Goal: Task Accomplishment & Management: Use online tool/utility

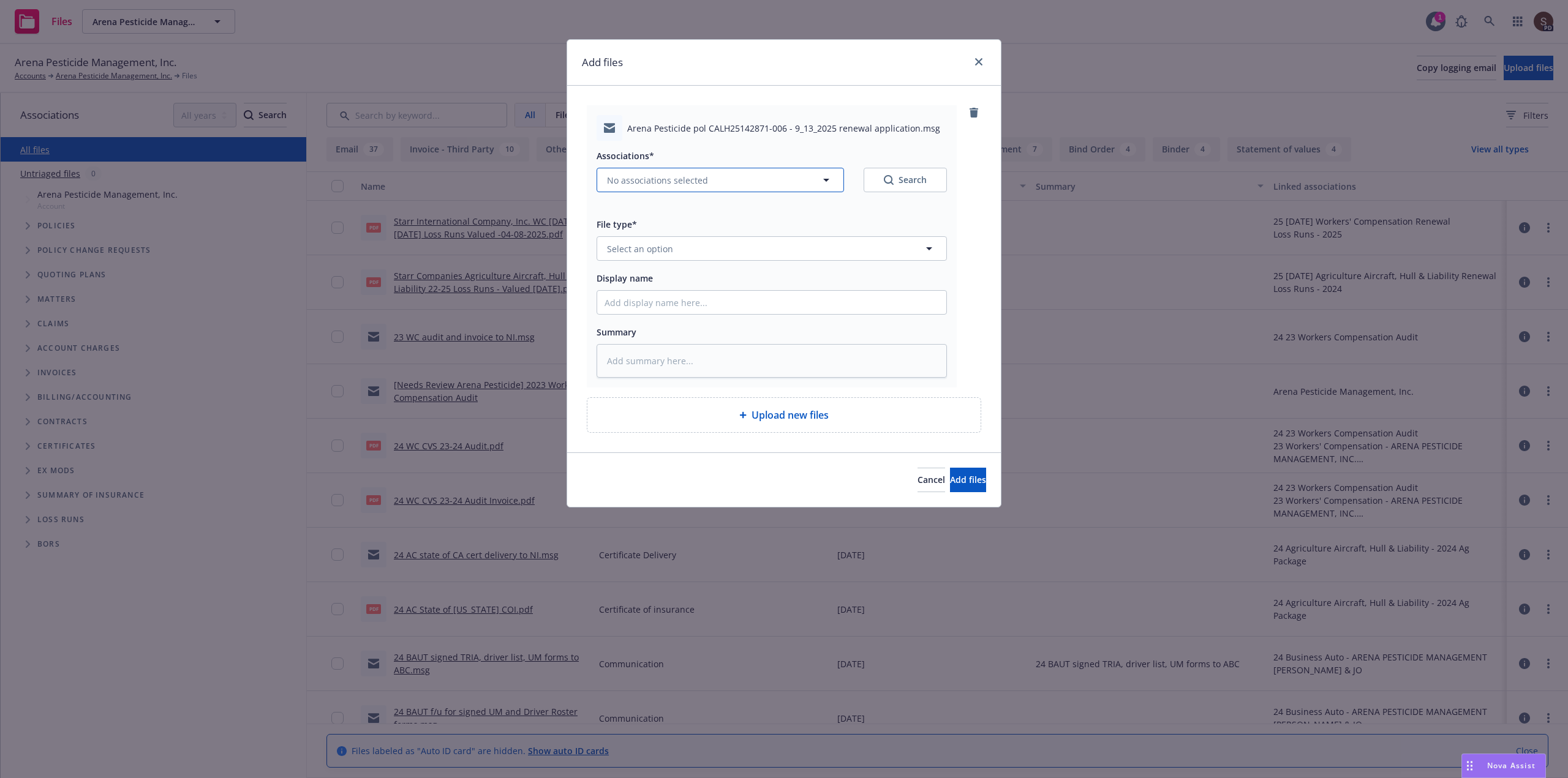
click at [828, 178] on icon "button" at bounding box center [826, 180] width 14 height 14
type textarea "x"
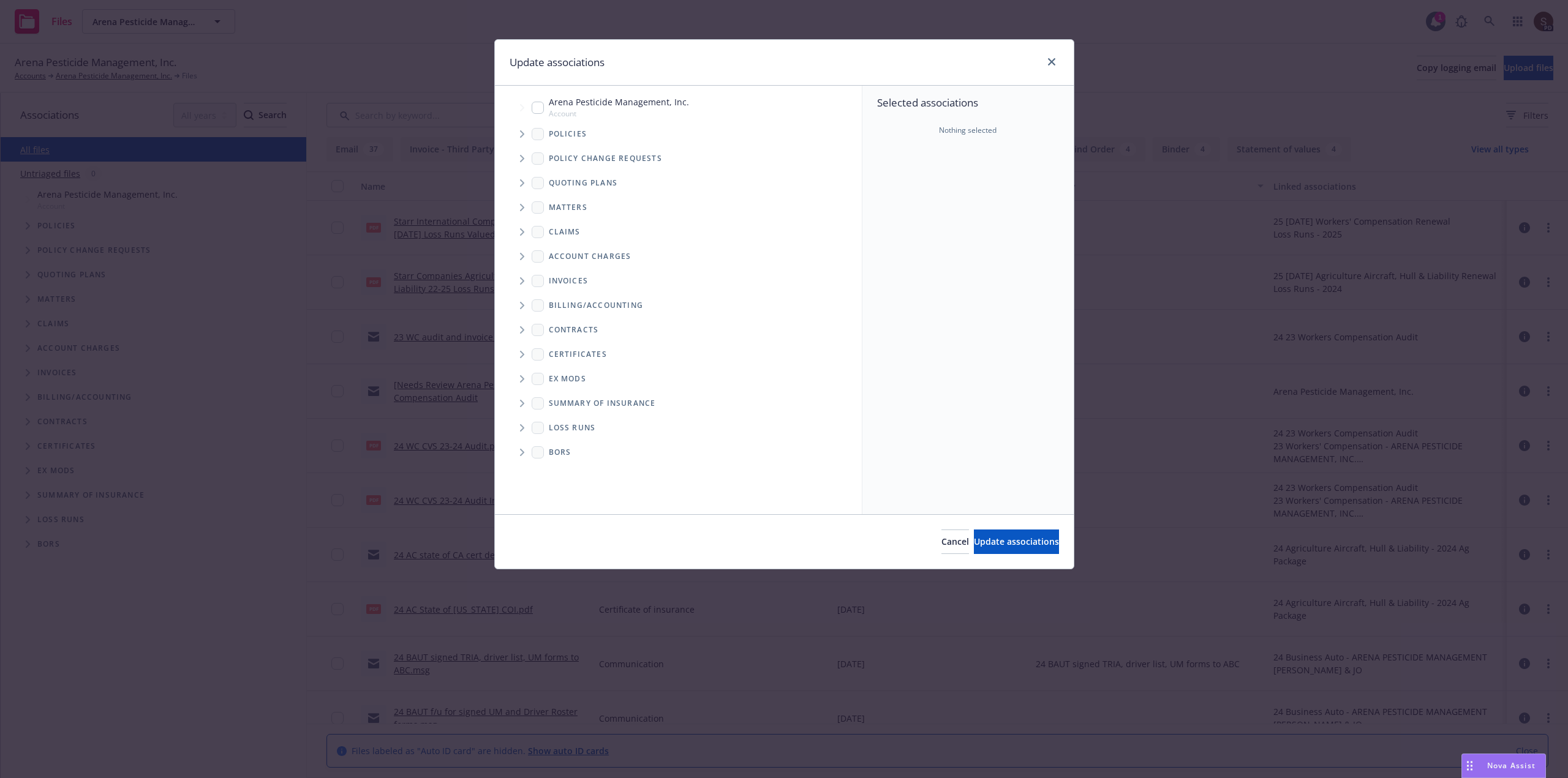
click at [540, 107] on input "Tree Example" at bounding box center [538, 108] width 13 height 12
checkbox input "true"
click at [1026, 547] on span "Update associations" at bounding box center [1016, 542] width 85 height 12
type textarea "x"
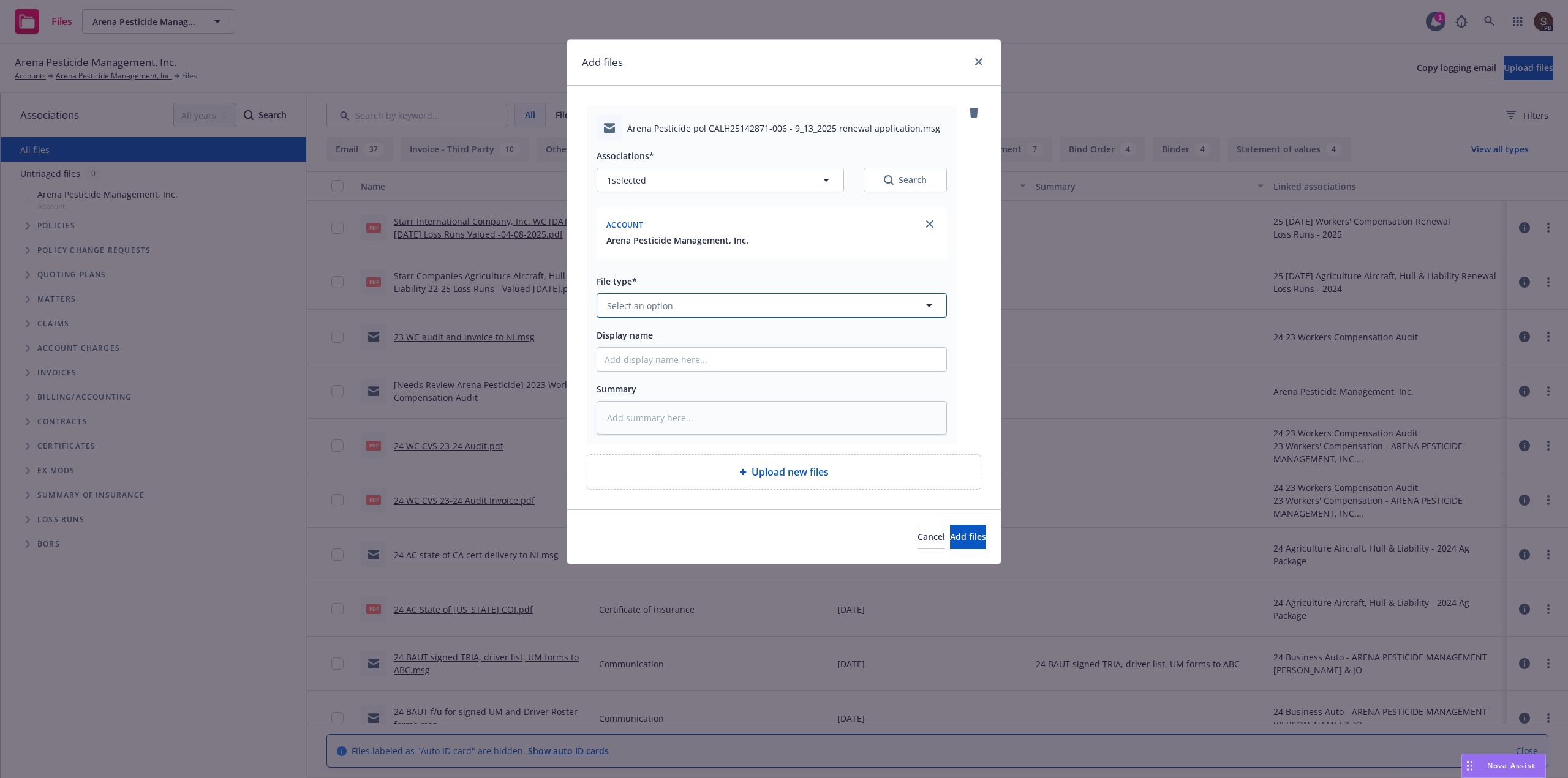
click at [692, 306] on button "Select an option" at bounding box center [772, 305] width 350 height 24
type input "email"
click at [678, 333] on div "Email" at bounding box center [772, 339] width 334 height 18
click at [669, 365] on input "Display name" at bounding box center [772, 359] width 349 height 23
type textarea "x"
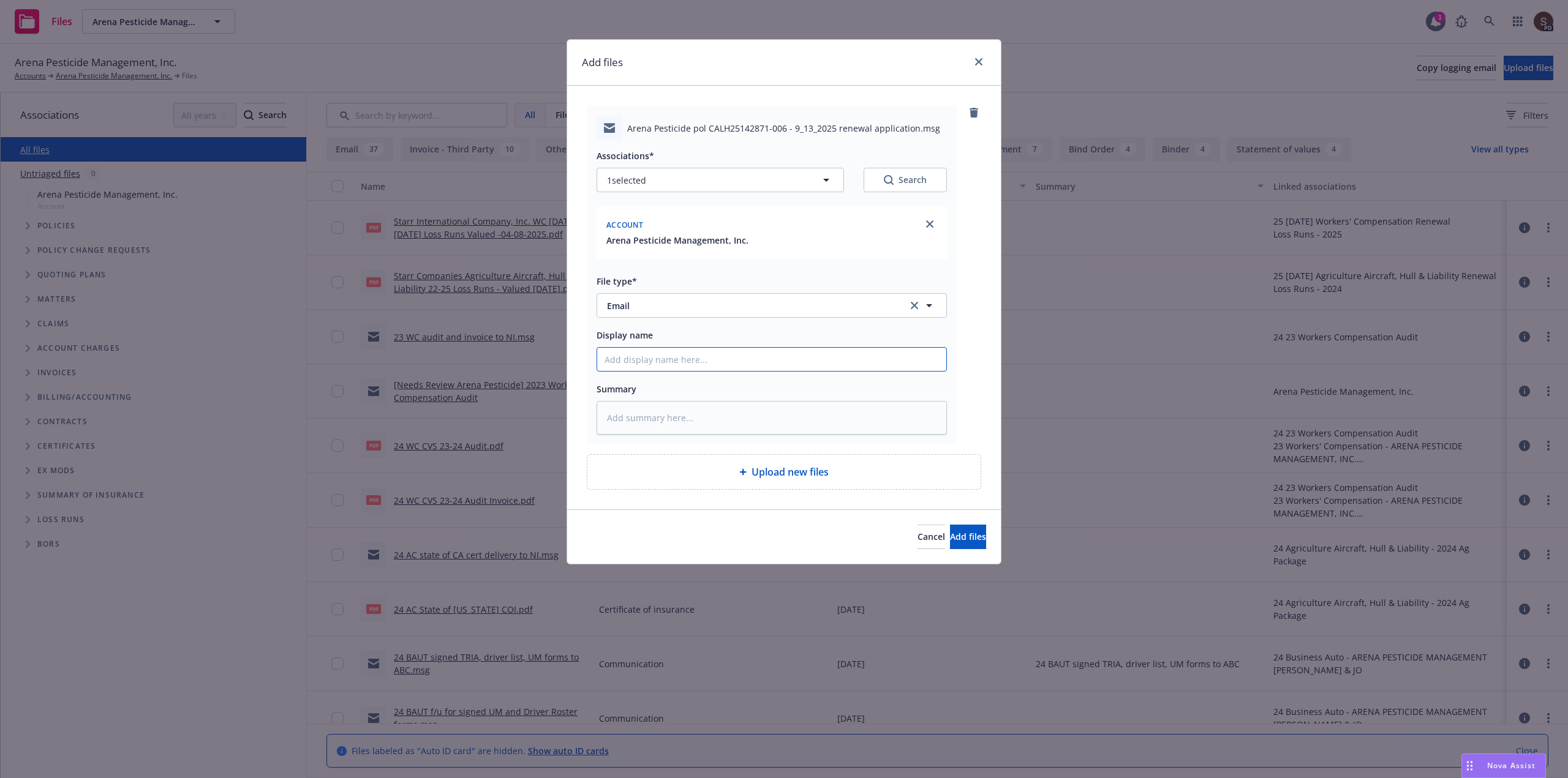
type input "2"
type textarea "x"
type input "20"
type textarea "x"
type input "202"
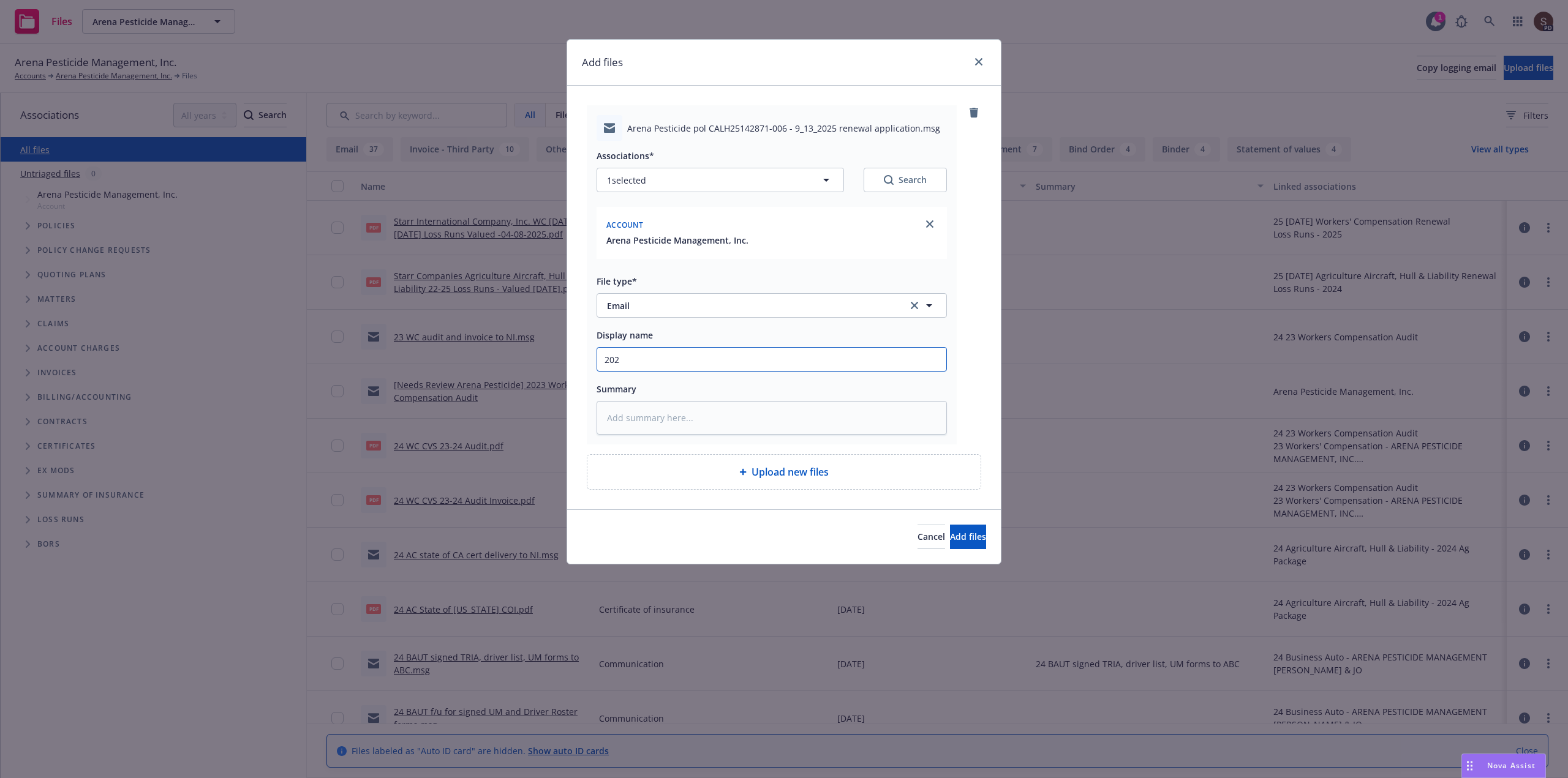
type textarea "x"
type input "2025"
type textarea "x"
type input "2025"
type textarea "x"
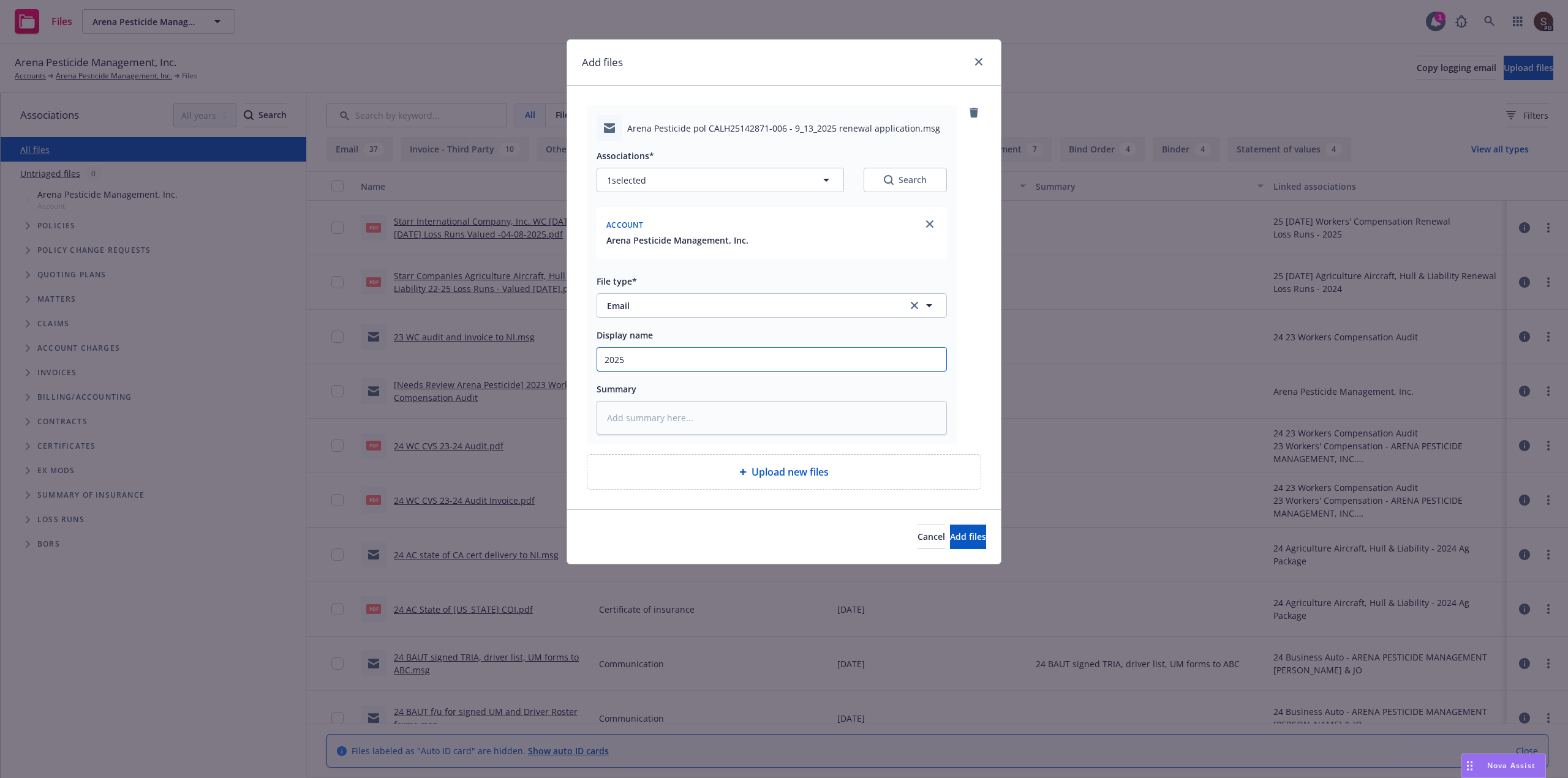
type input "2025 C"
type textarea "x"
type input "2025 Co"
type textarea "x"
type input "2025 Com"
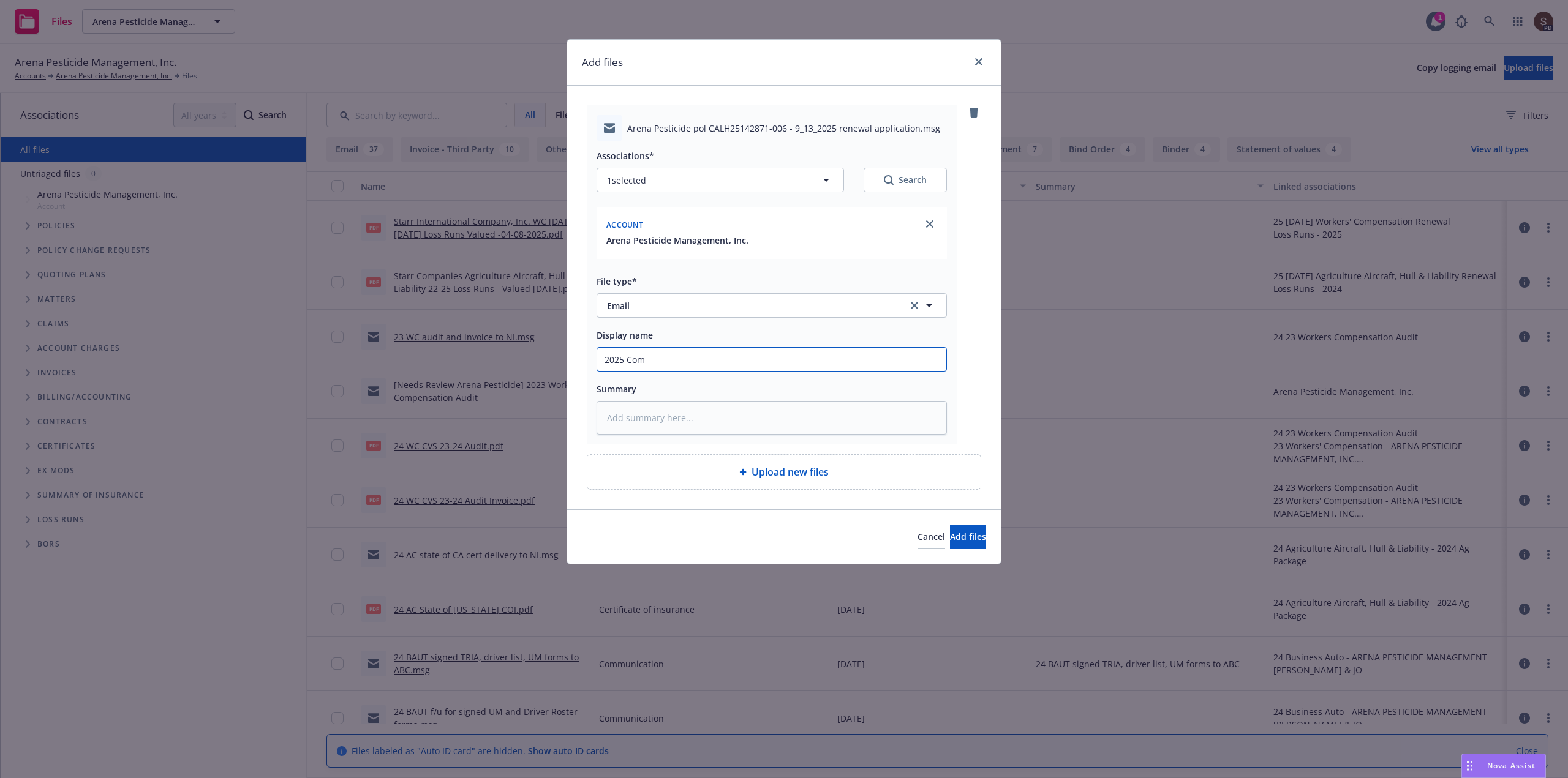
type textarea "x"
type input "2025 Comm"
type textarea "x"
type input "2025 Comme"
type textarea "x"
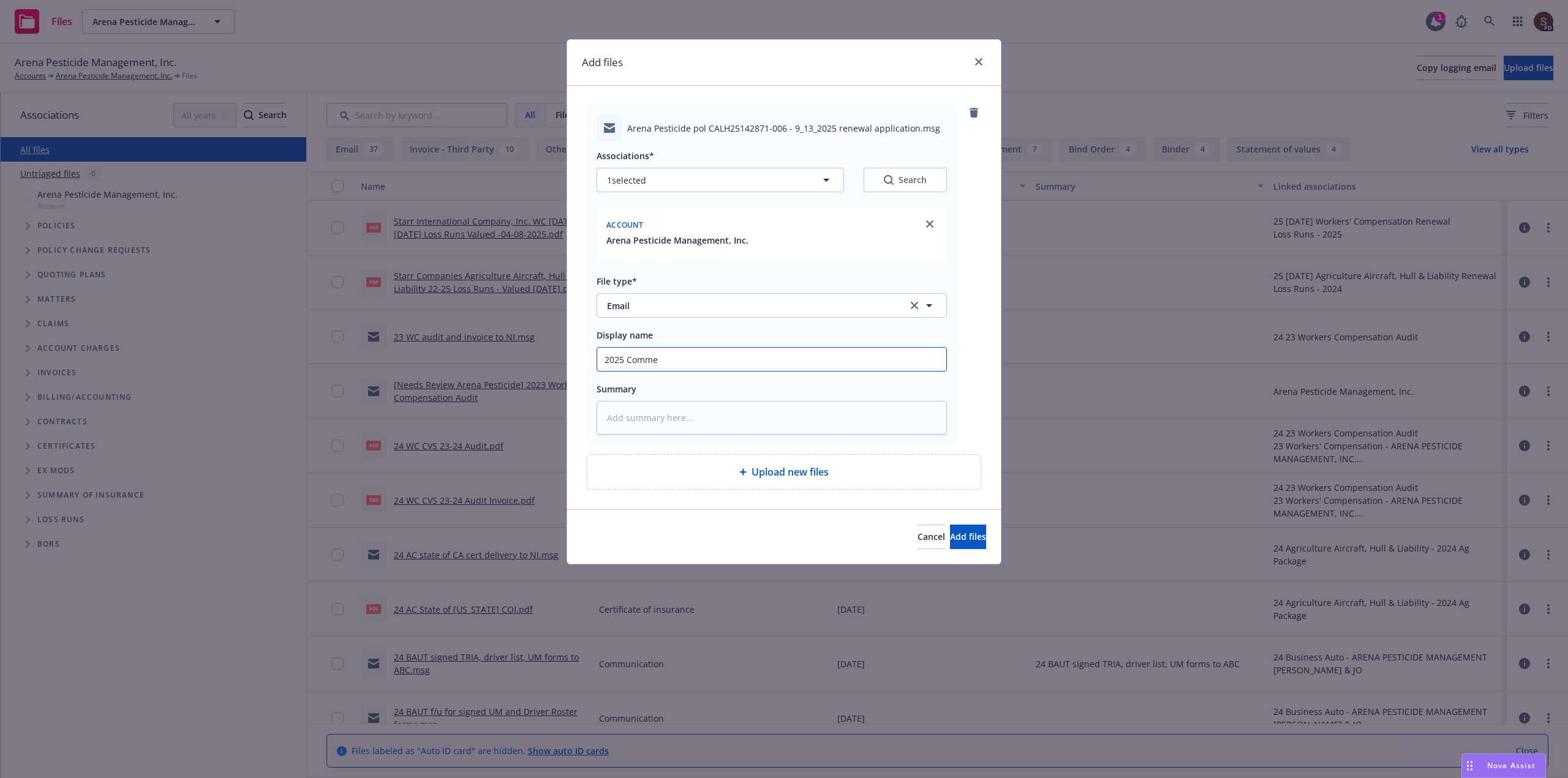
type input "2025 Commer"
type textarea "x"
type input "2025 Commerc"
type textarea "x"
type input "2025 Commerci"
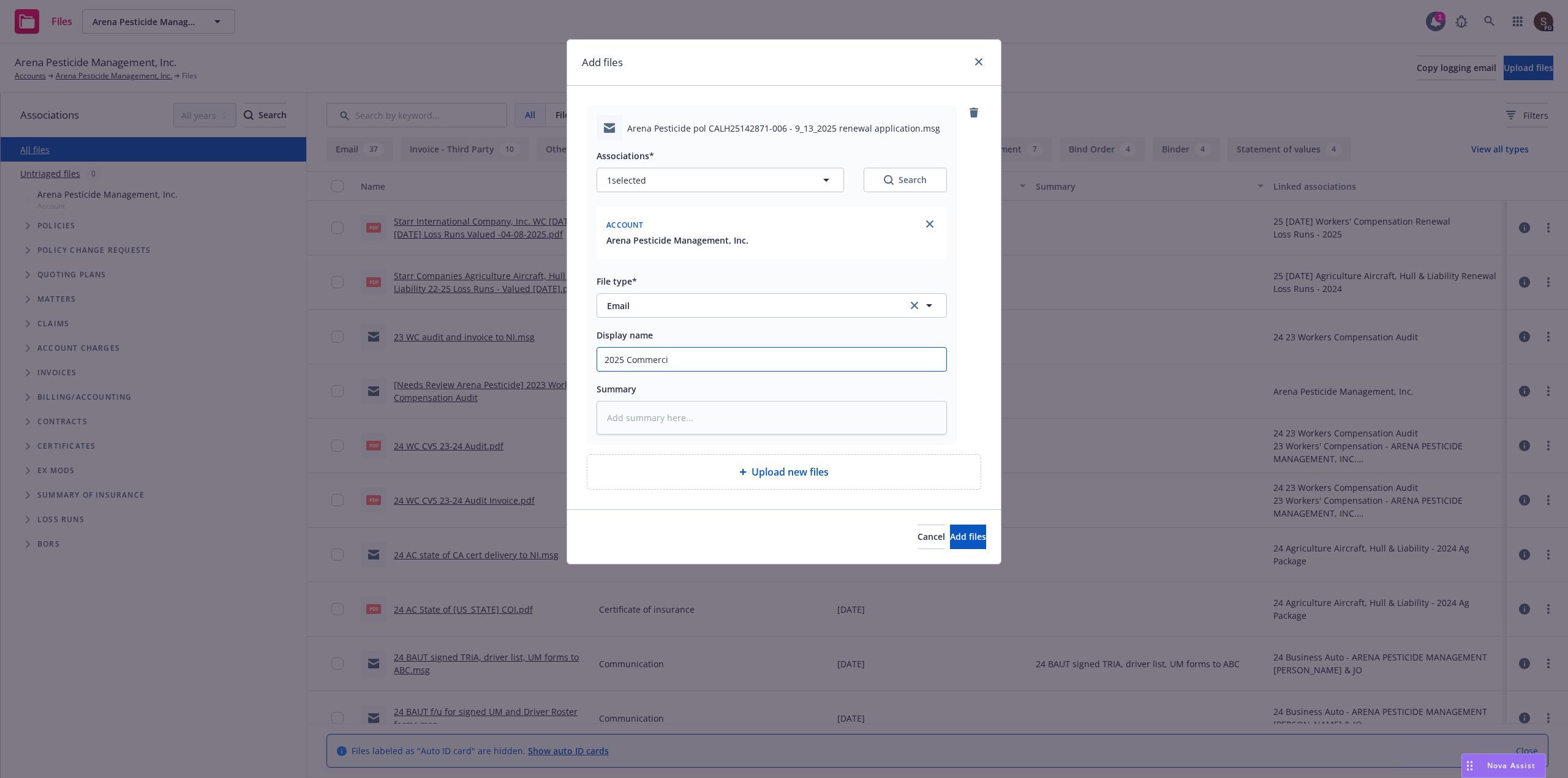
type textarea "x"
type input "2025 Commercia"
type textarea "x"
type input "2025 Commercial"
type textarea "x"
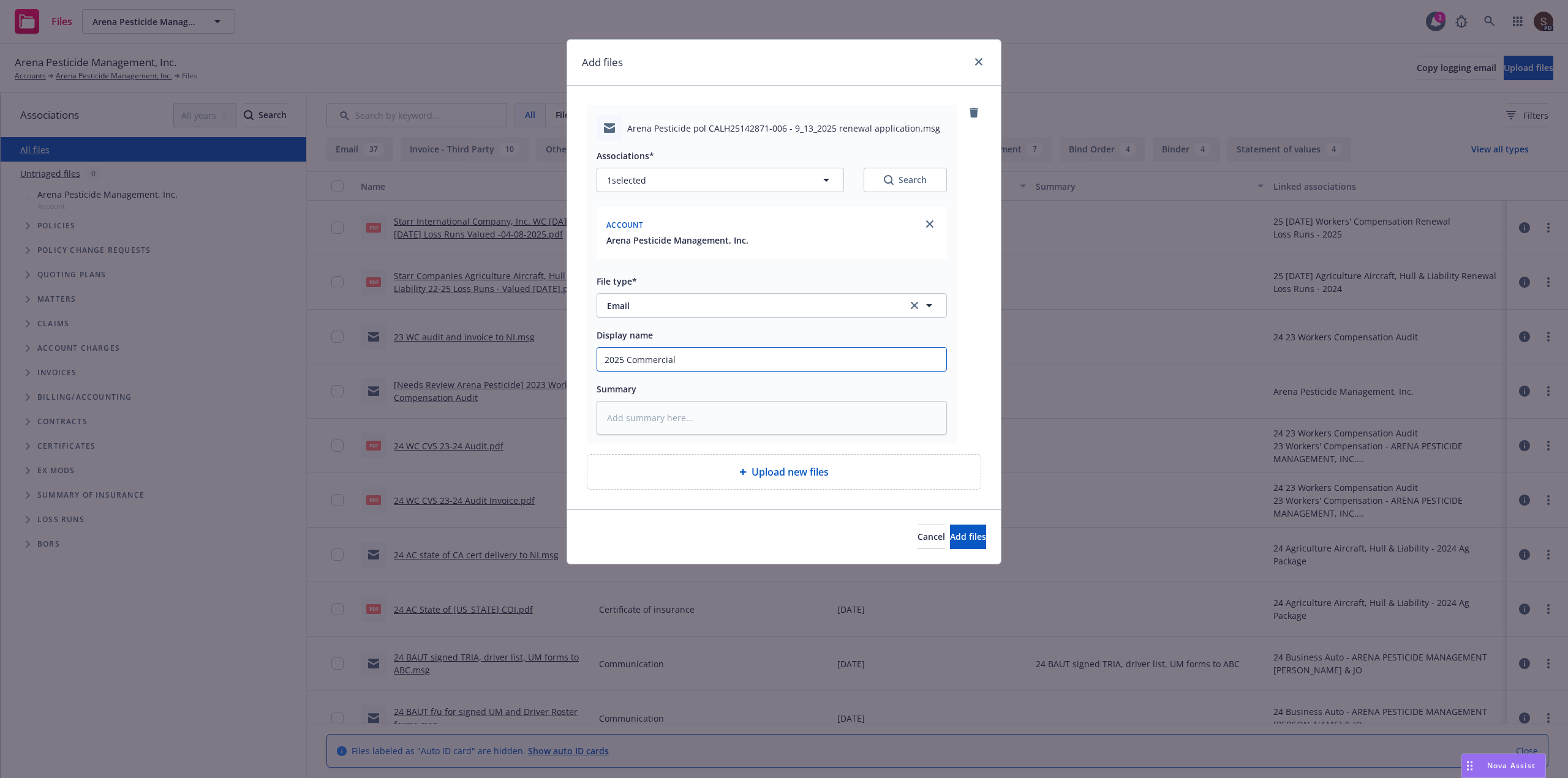
type input "2025 Commercial"
type textarea "x"
type input "2025 Commercial a"
type textarea "x"
type input "2025 Commercial au"
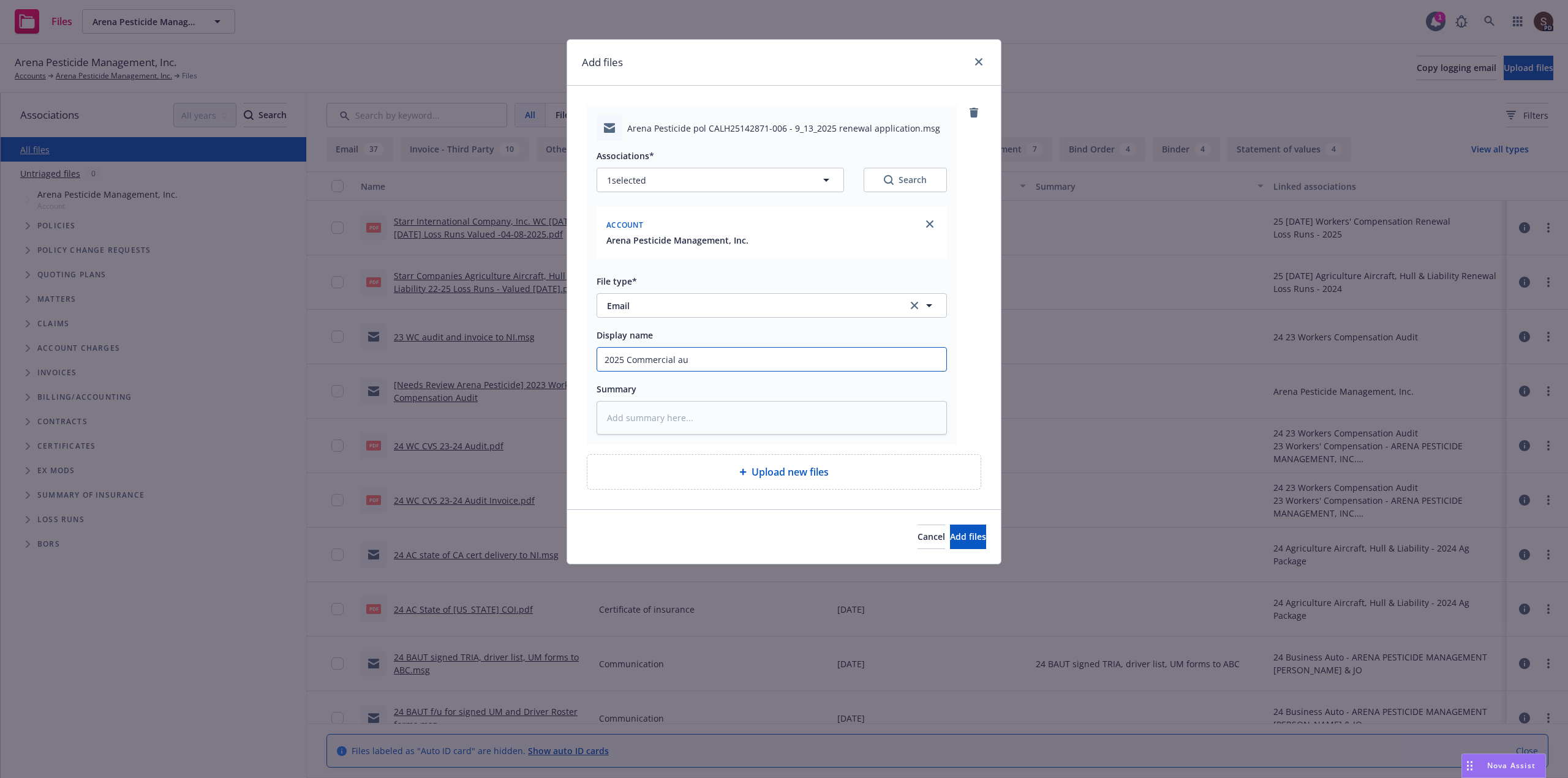
type textarea "x"
type input "2025 Commercial aut"
type textarea "x"
type input "2025 Commercial auto"
type textarea "x"
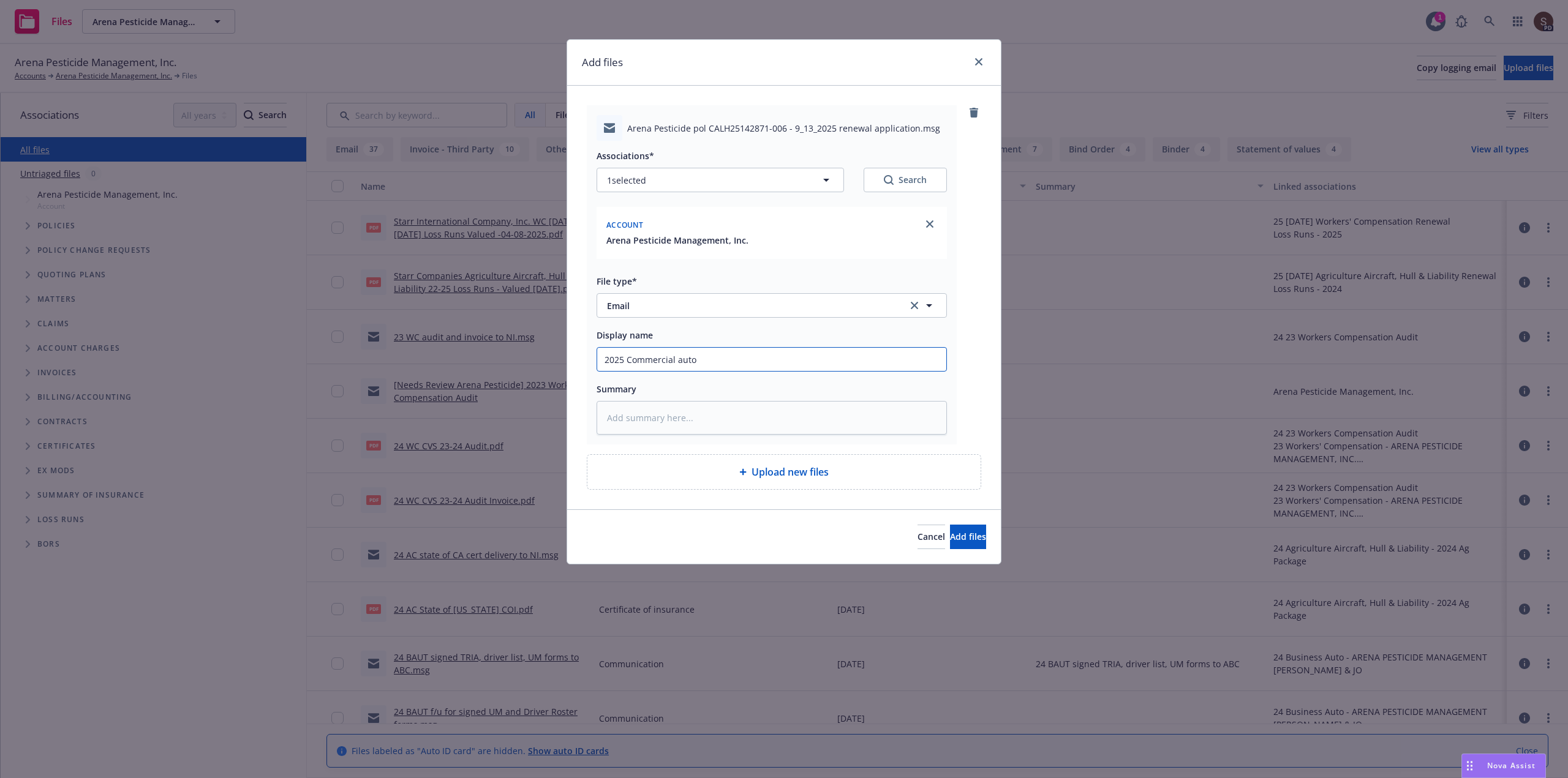
type input "2025 Commercial auto"
type textarea "x"
type input "2025 Commercial auto -"
type textarea "x"
type input "2025 Commercial auto -"
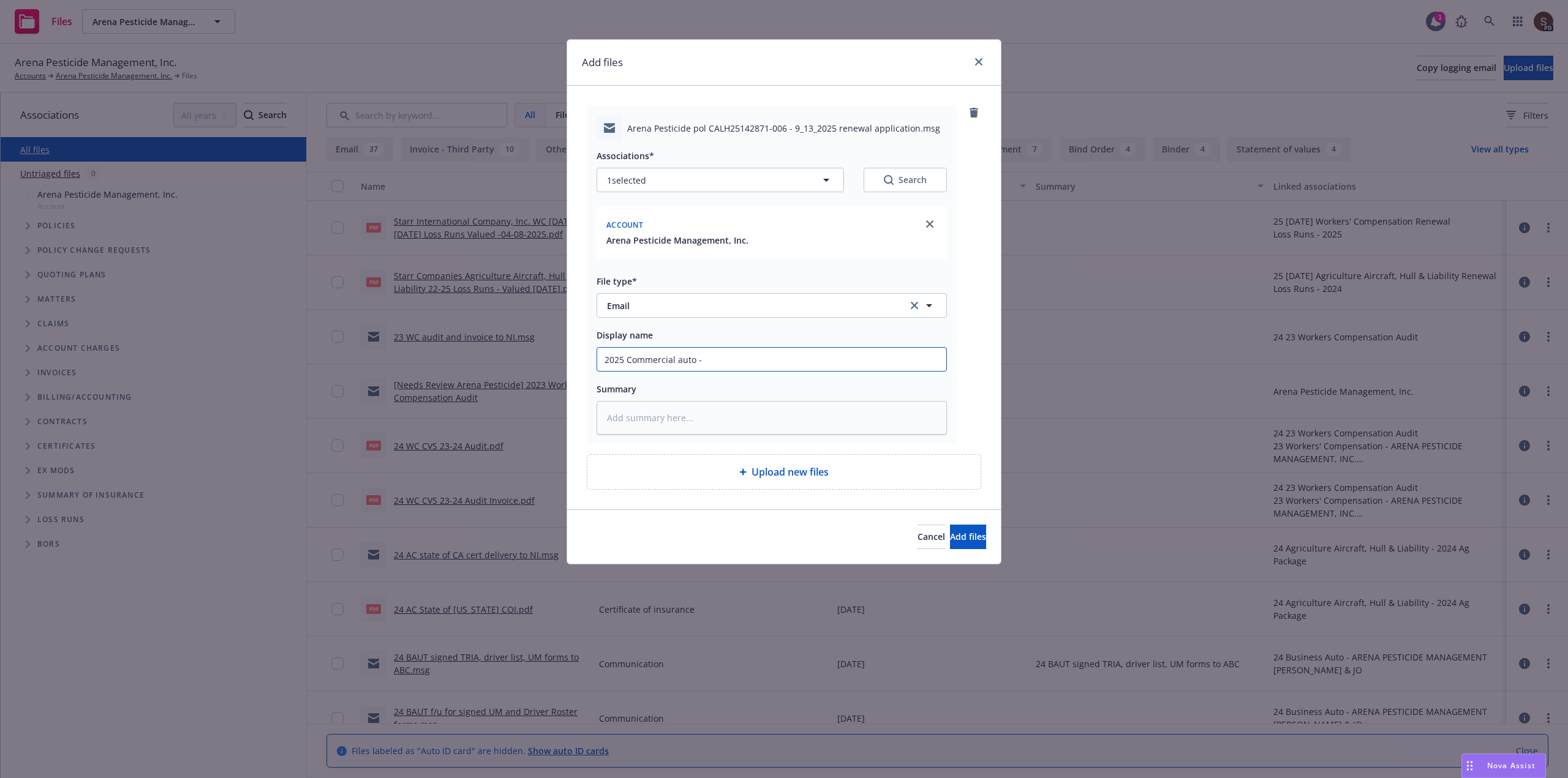
type textarea "x"
type input "2025 Commercial auto - a"
type textarea "x"
type input "2025 Commercial auto - ap"
type textarea "x"
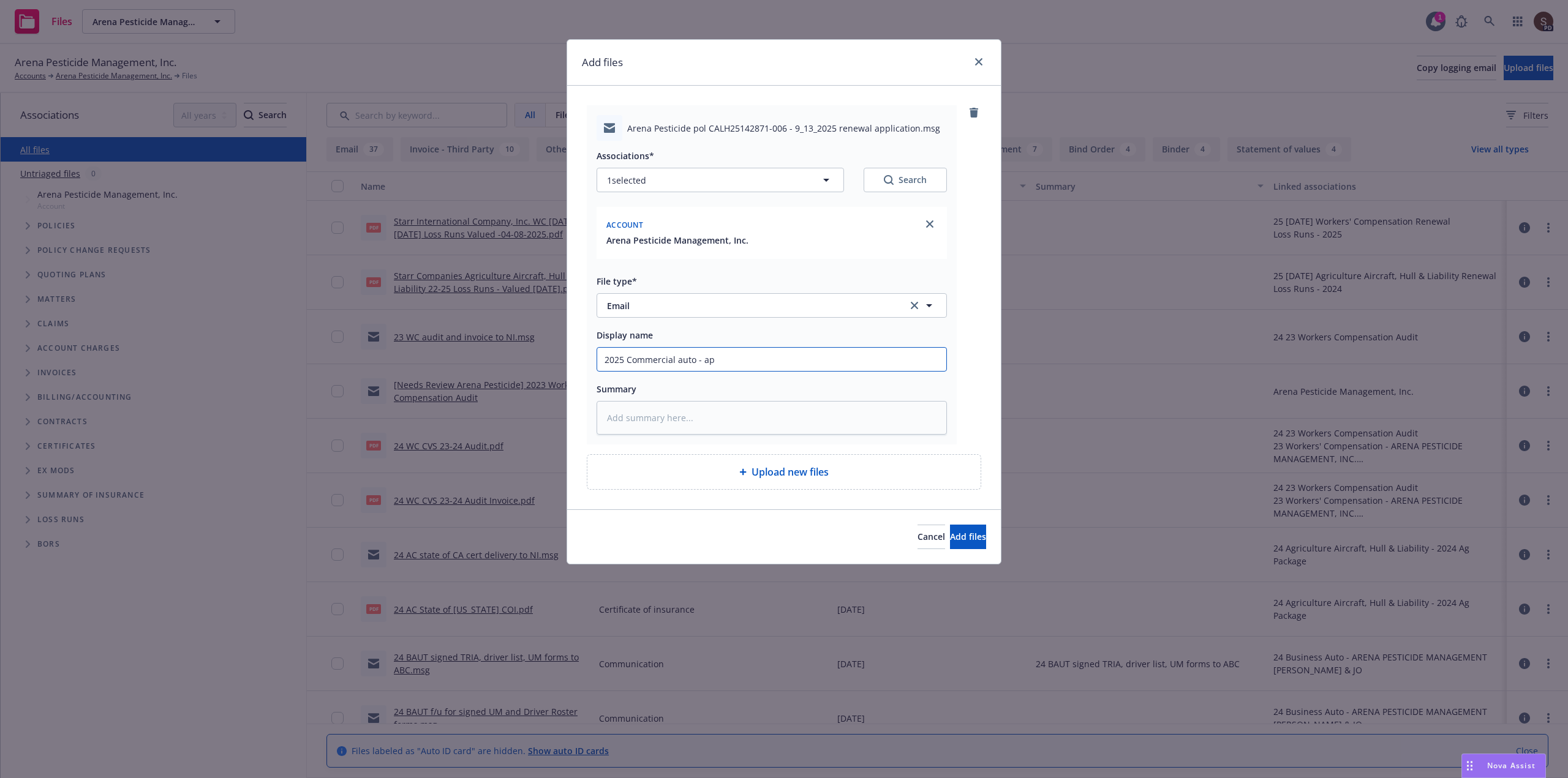
type input "2025 Commercial auto - app"
type textarea "x"
type input "2025 Commercial auto - appl"
type textarea "x"
type input "2025 Commercial auto - appli"
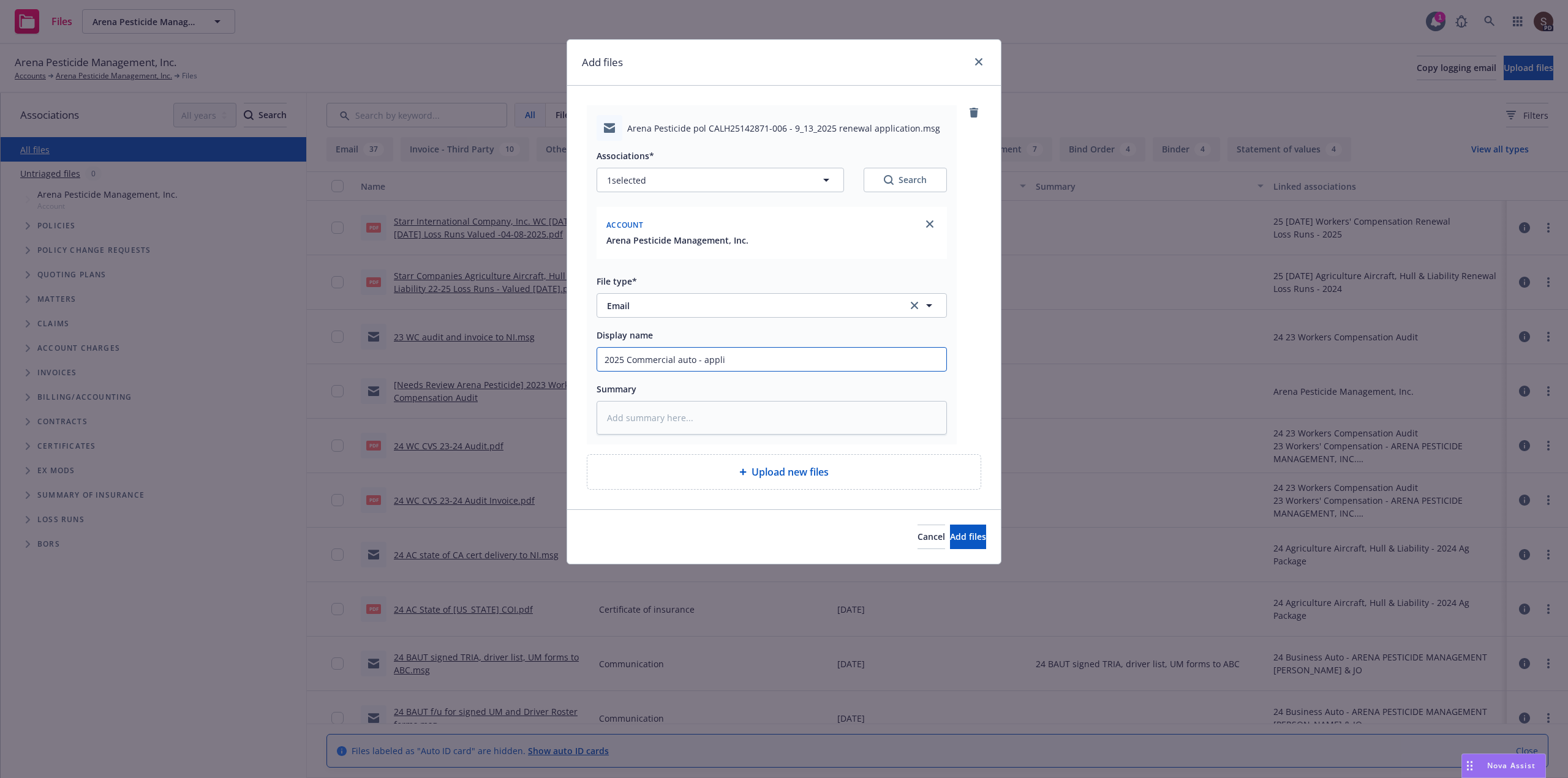
type textarea "x"
type input "2025 Commercial auto - applic"
type textarea "x"
type input "2025 Commercial auto - applica"
type textarea "x"
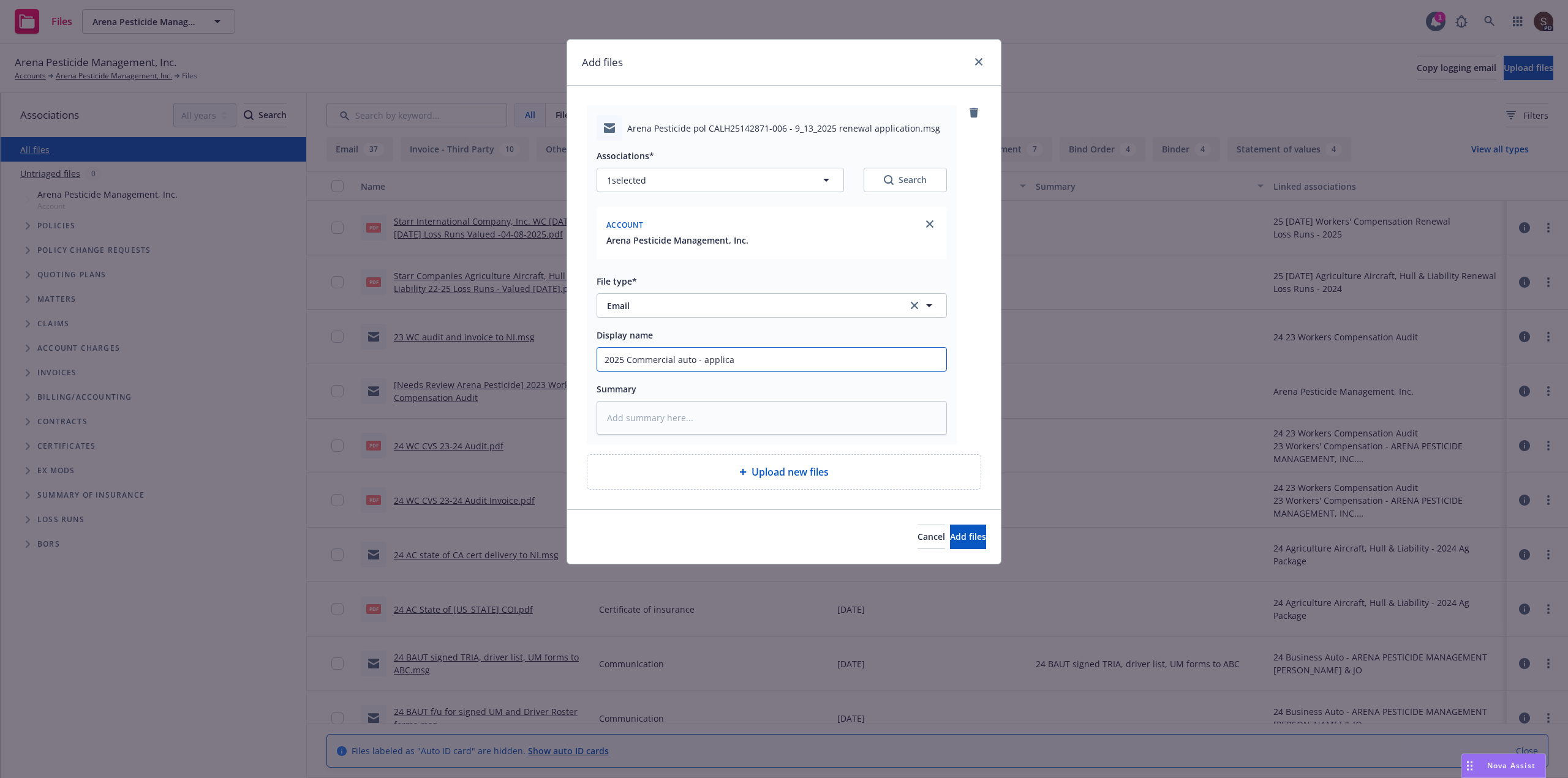
type input "2025 Commercial auto - applicat"
type textarea "x"
type input "2025 Commercial auto - applicati"
type textarea "x"
type input "2025 Commercial auto - applicatio"
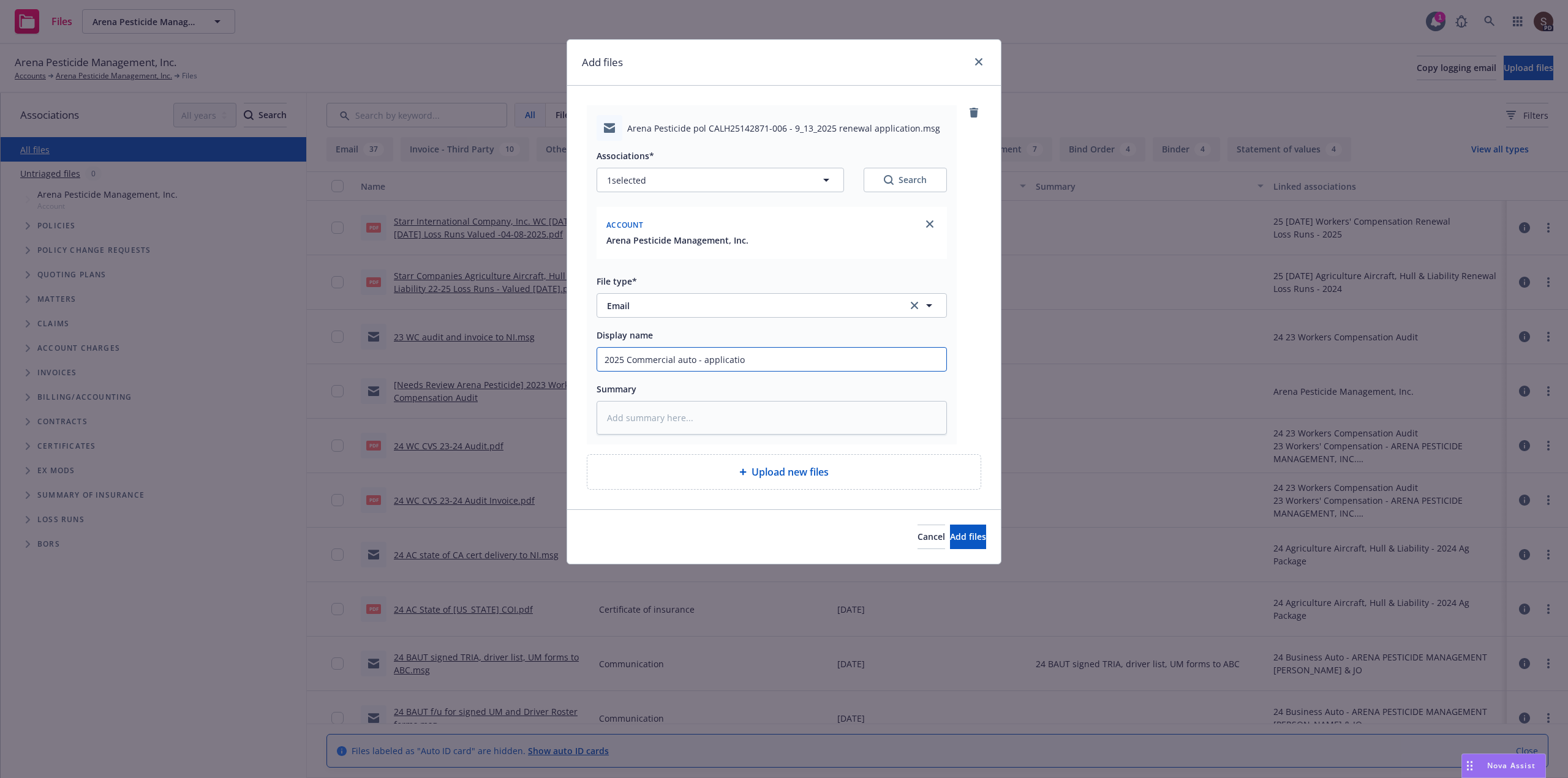
type textarea "x"
type input "2025 Commercial auto - application"
type textarea "x"
type input "2025 Commercial auto - application"
type textarea "x"
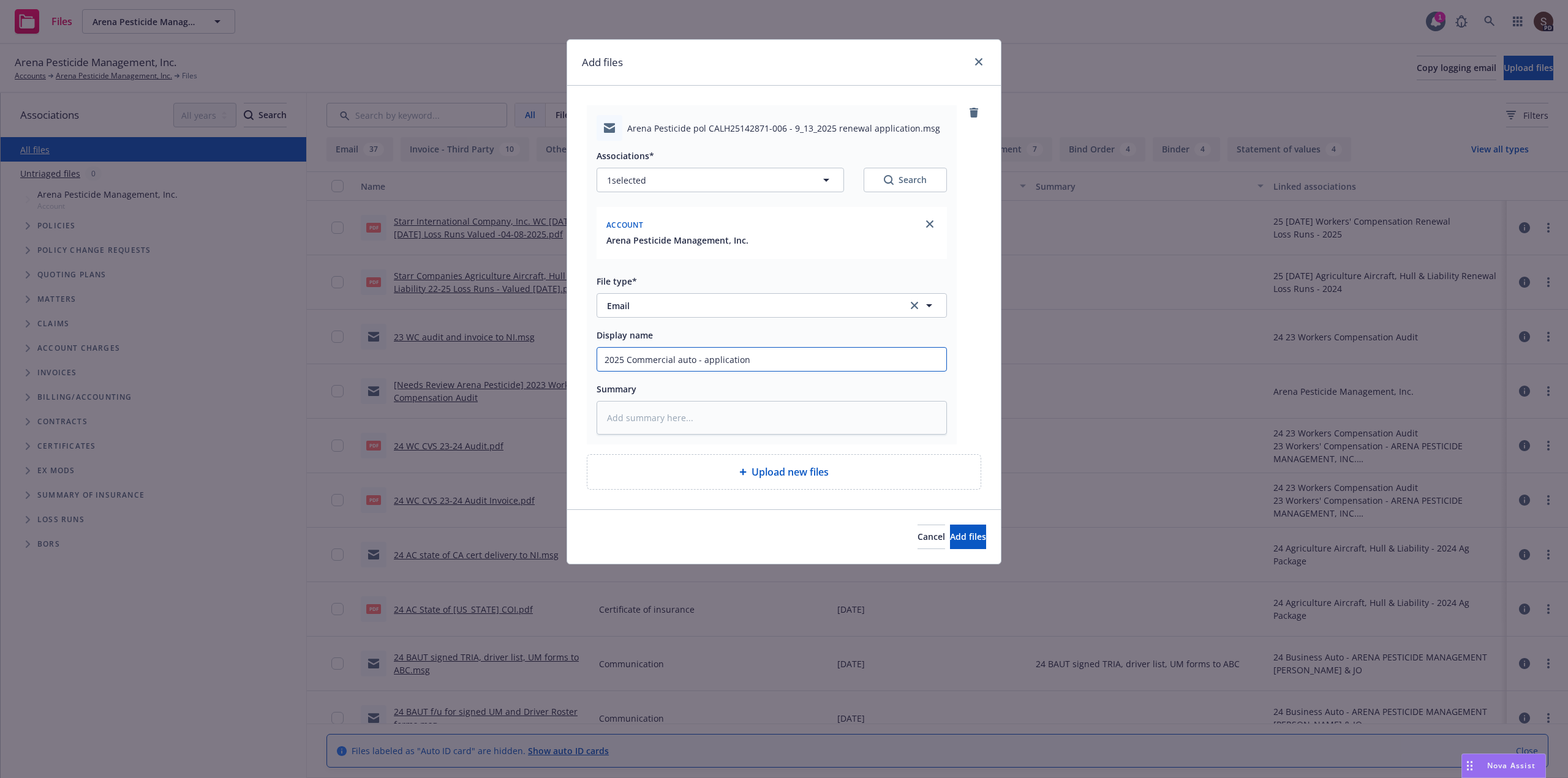
type input "2025 Commercial auto - application t"
type textarea "x"
type input "2025 Commercial auto - application to"
type textarea "x"
type input "2025 Commercial auto - application to"
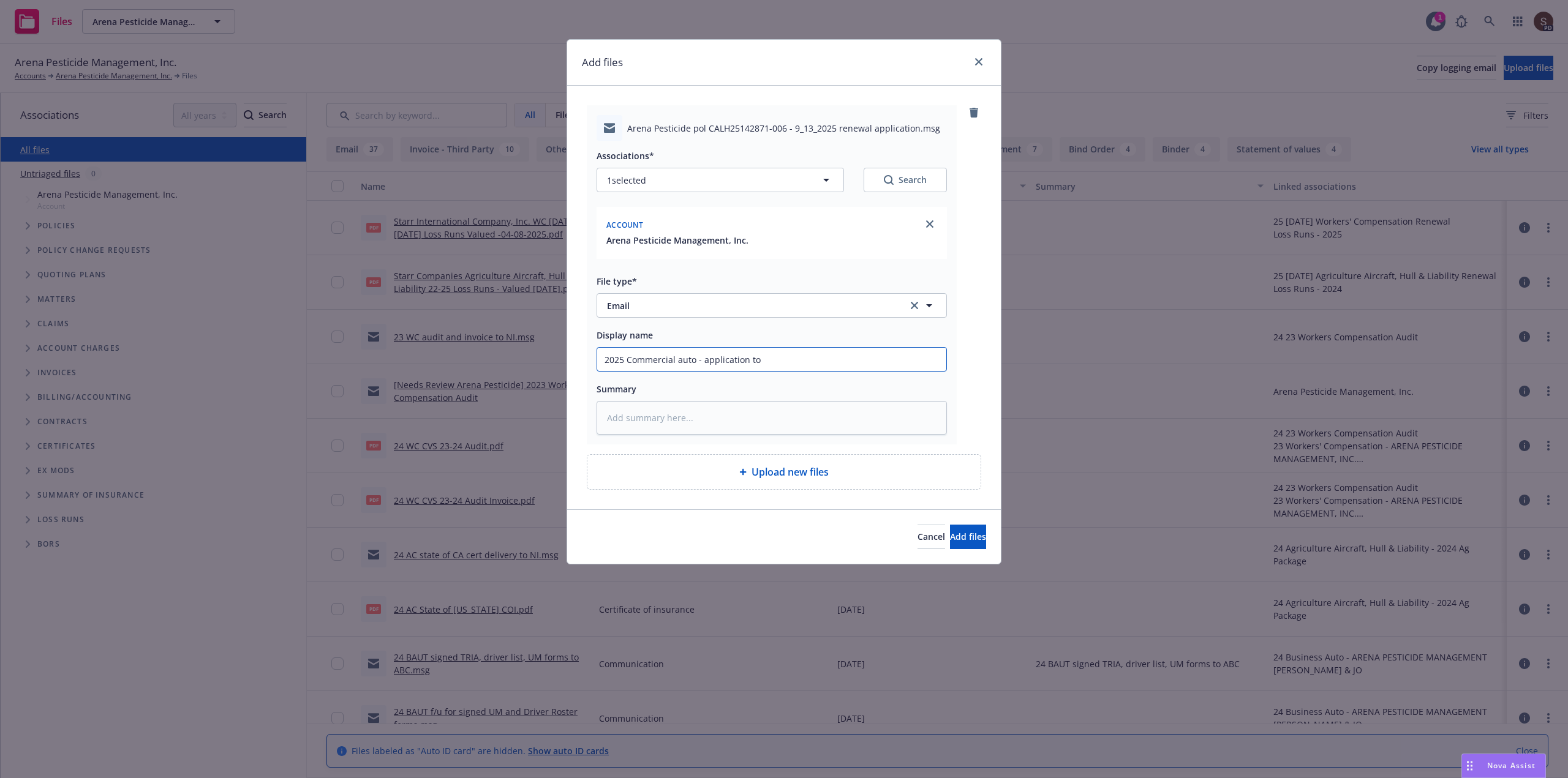
type textarea "x"
type input "2025 Commercial auto - application to U"
type textarea "x"
type input "2025 Commercial auto - application to [GEOGRAPHIC_DATA]"
type textarea "x"
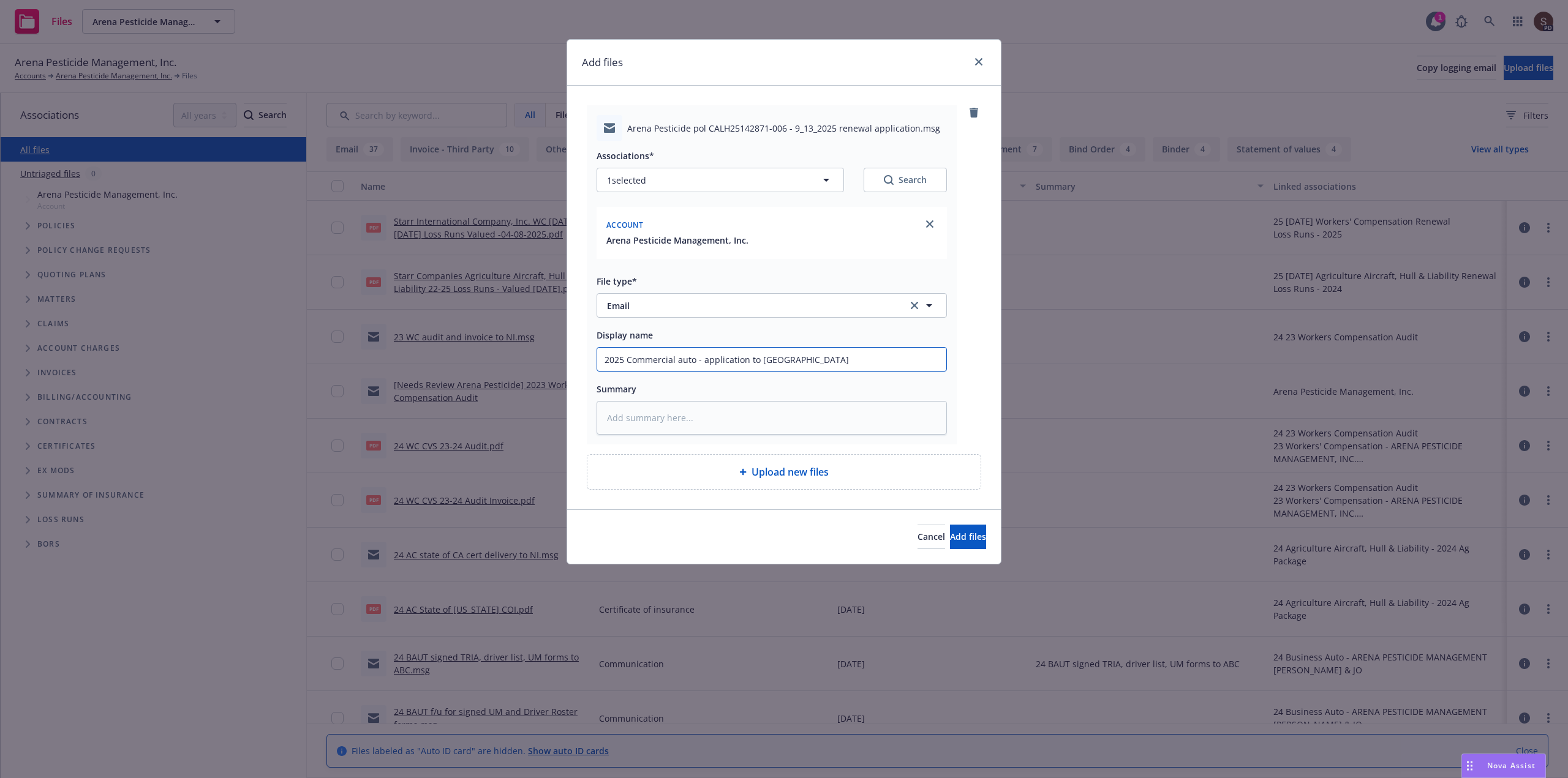
type input "2025 Commercial auto - application to [GEOGRAPHIC_DATA]"
type textarea "x"
type input "2025 Commercial auto - application to [GEOGRAPHIC_DATA] a"
type textarea "x"
type input "2025 Commercial auto - application to [GEOGRAPHIC_DATA]"
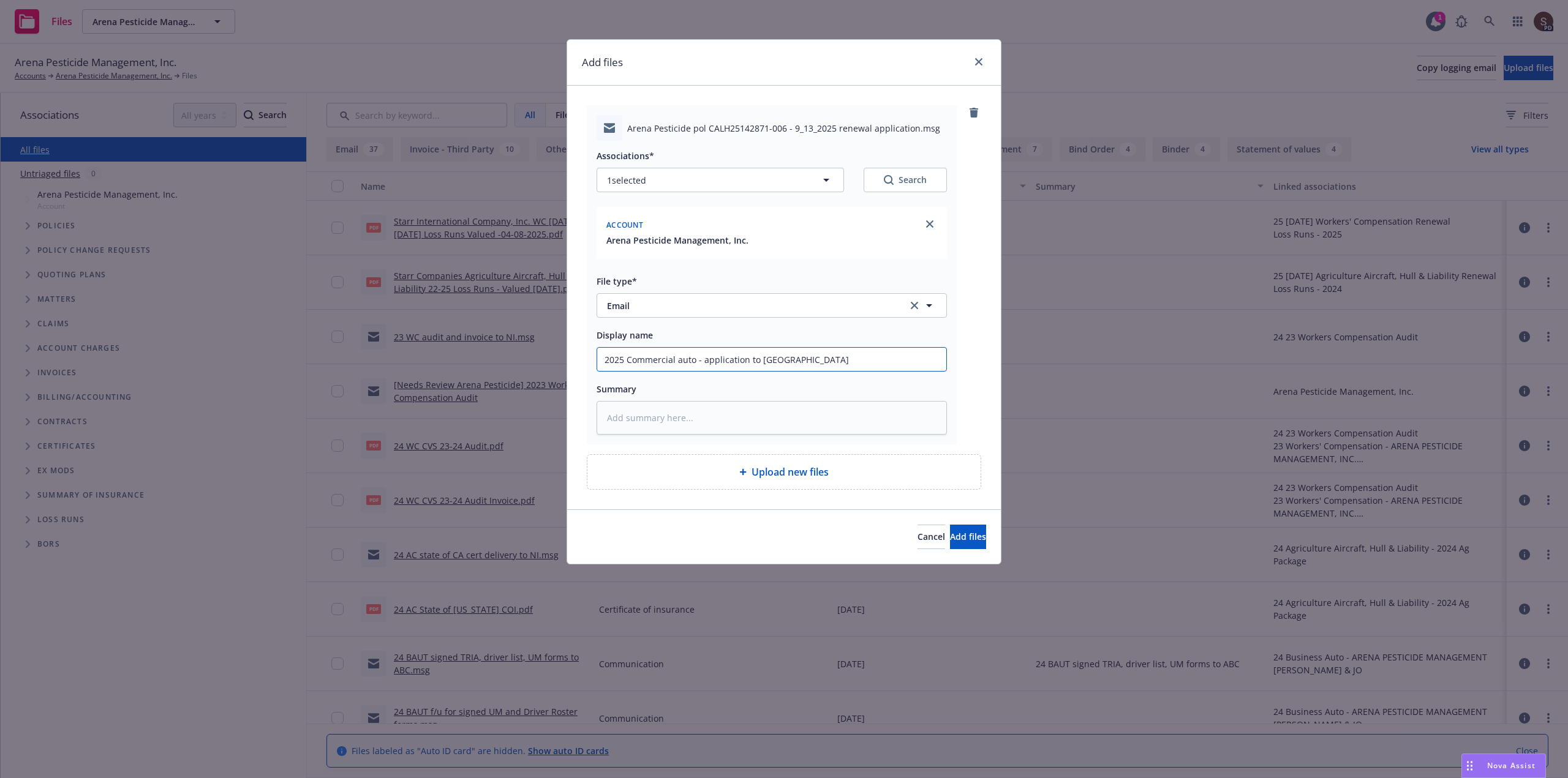
type textarea "x"
type input "2025 Commercial auto - application to [GEOGRAPHIC_DATA] and"
type textarea "x"
type input "2025 Commercial auto - application to [GEOGRAPHIC_DATA] and"
type textarea "x"
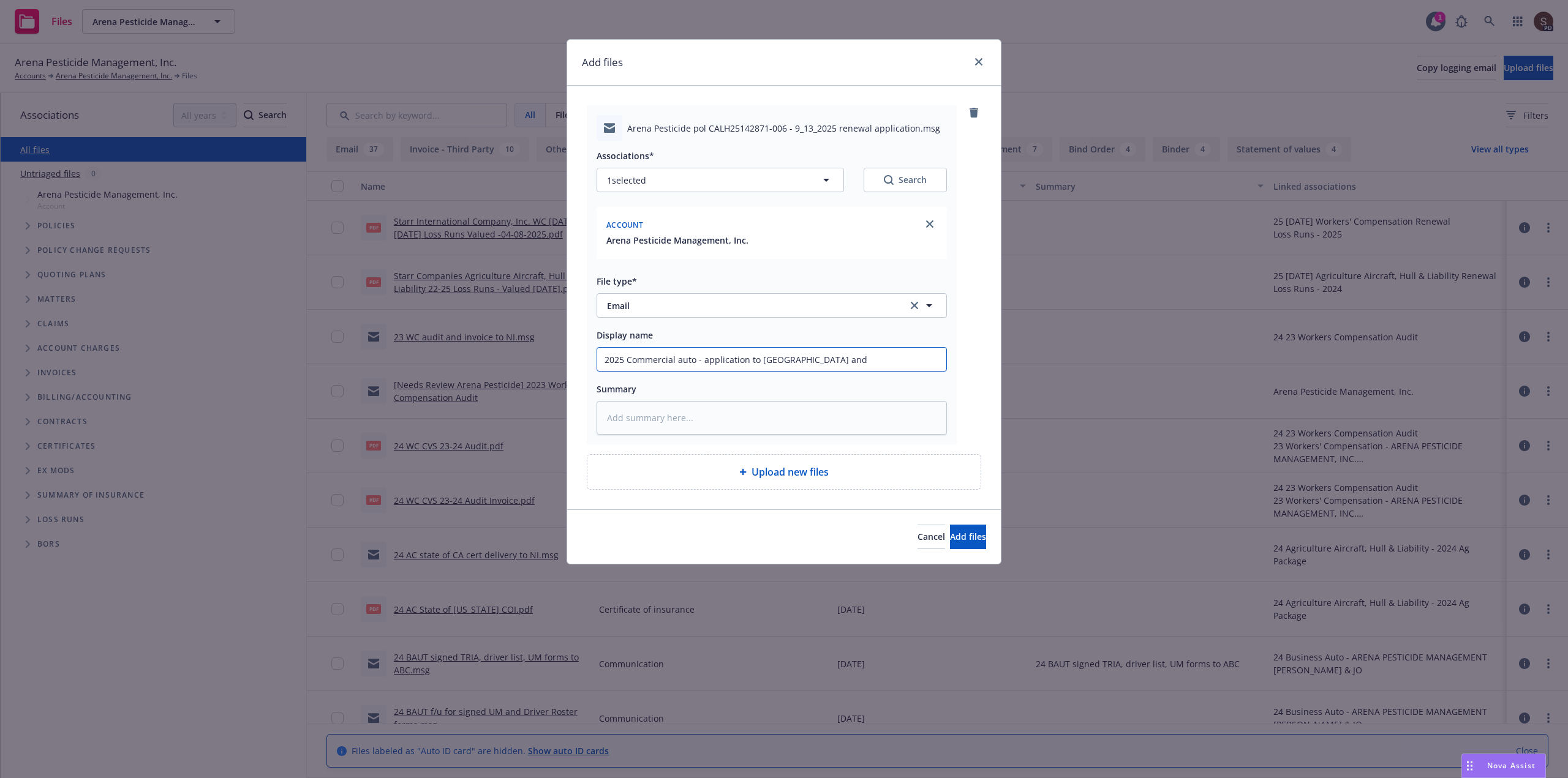
type input "2025 Commercial auto - application to UW and r"
type textarea "x"
type input "2025 Commercial auto - application to UW and re"
type textarea "x"
type input "2025 Commercial auto - application to UW and req"
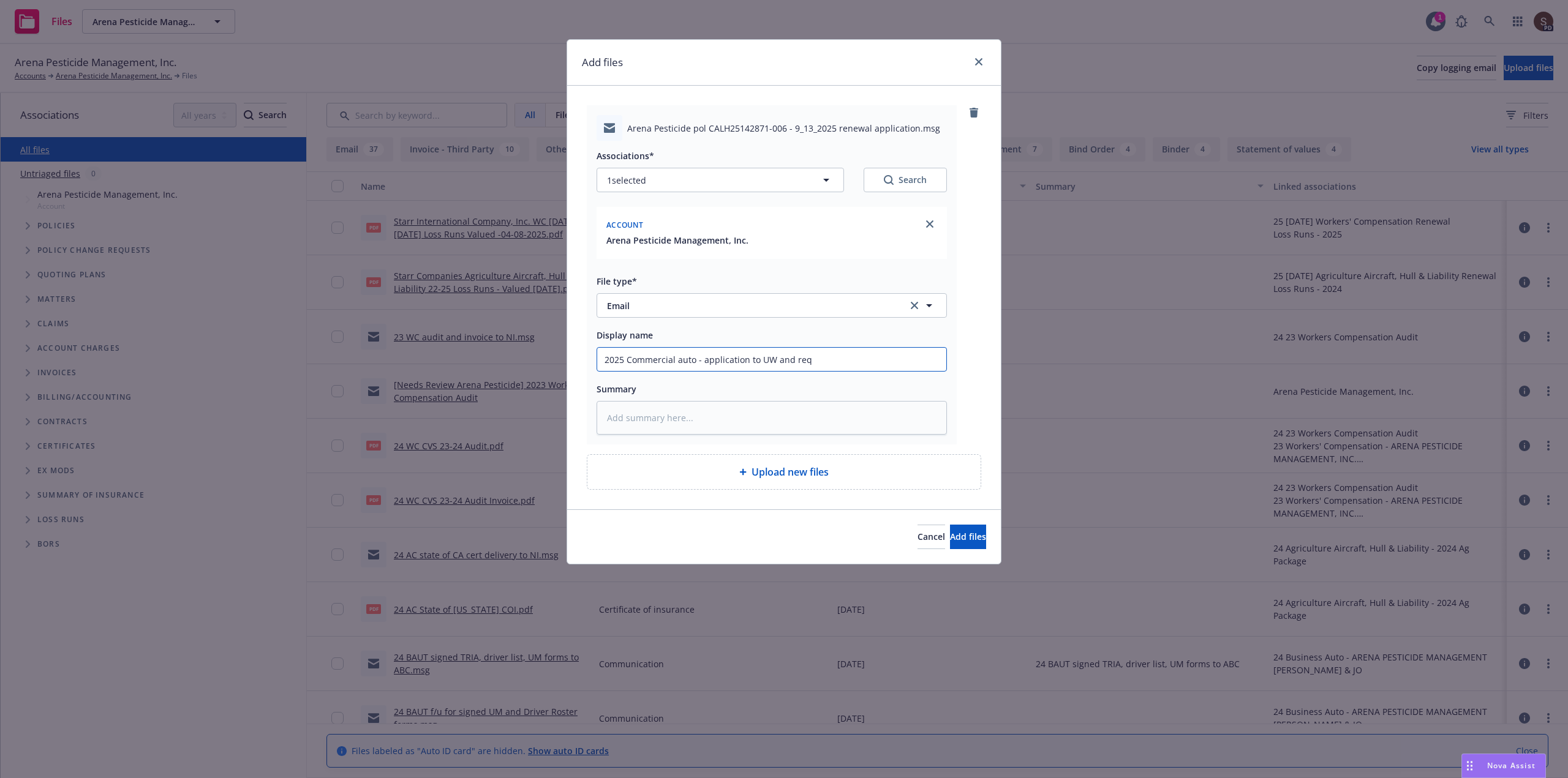
type textarea "x"
type input "2025 Commercial auto - application to UW and requ"
type textarea "x"
type input "2025 Commercial auto - application to UW and reque"
type textarea "x"
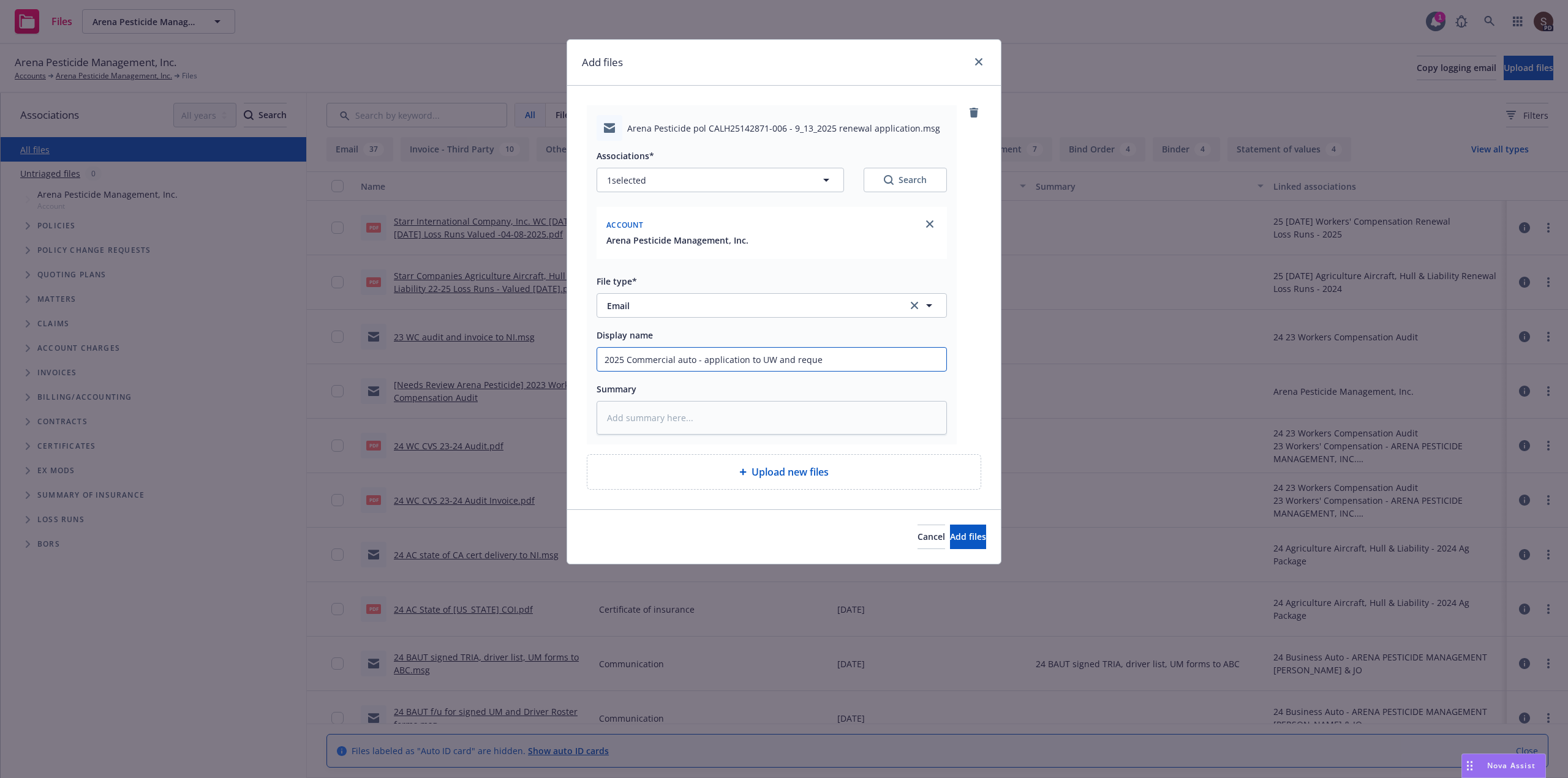
type input "2025 Commercial auto - application to UW and reques"
type textarea "x"
type input "2025 Commercial auto - application to [GEOGRAPHIC_DATA] and request"
type textarea "x"
type input "2025 Commercial auto - application to [GEOGRAPHIC_DATA] and request"
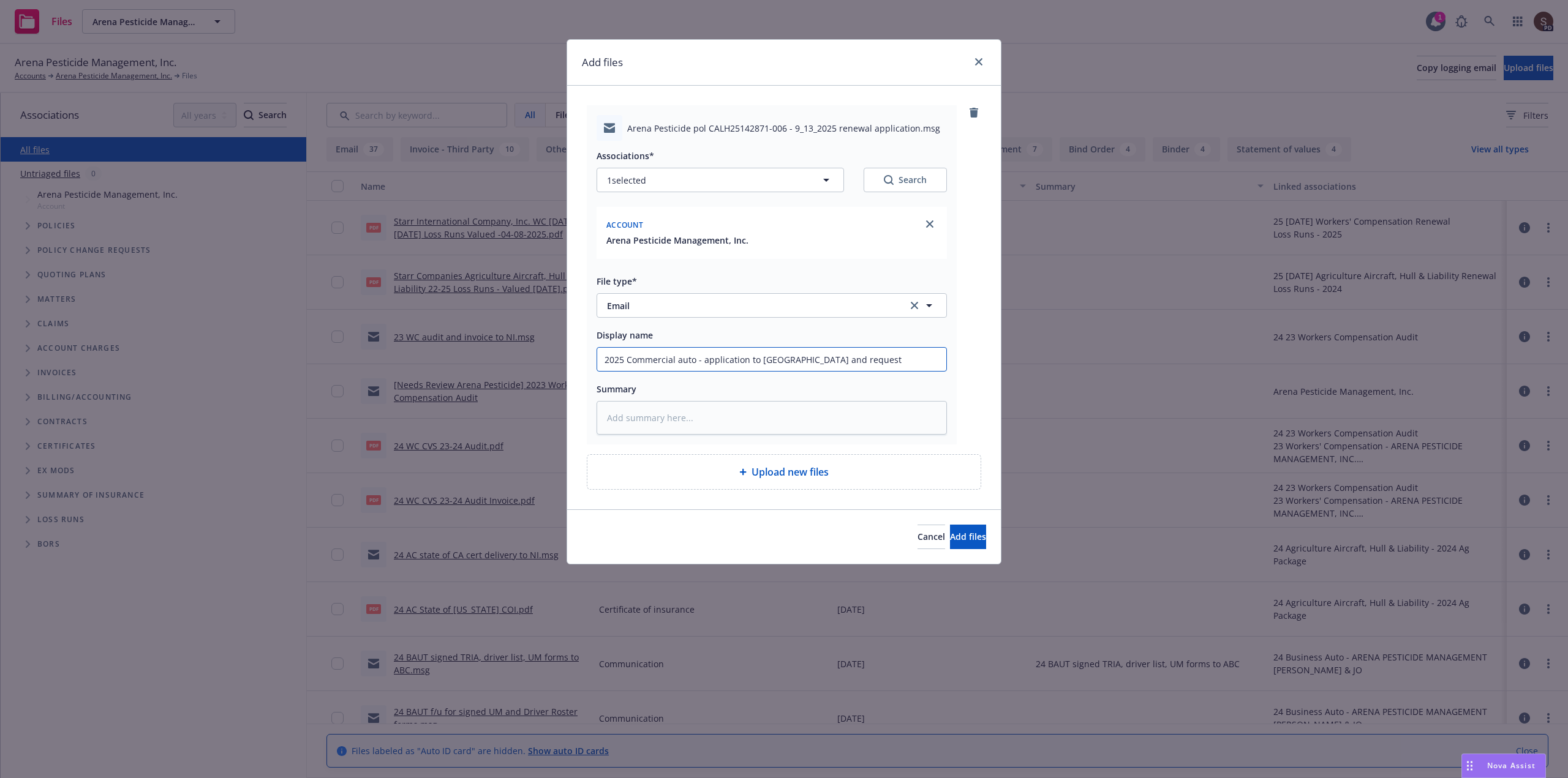
type textarea "x"
type input "2025 Commercial auto - application to [GEOGRAPHIC_DATA] and request f"
type textarea "x"
type input "2025 Commercial auto - application to [GEOGRAPHIC_DATA] and request fo"
type textarea "x"
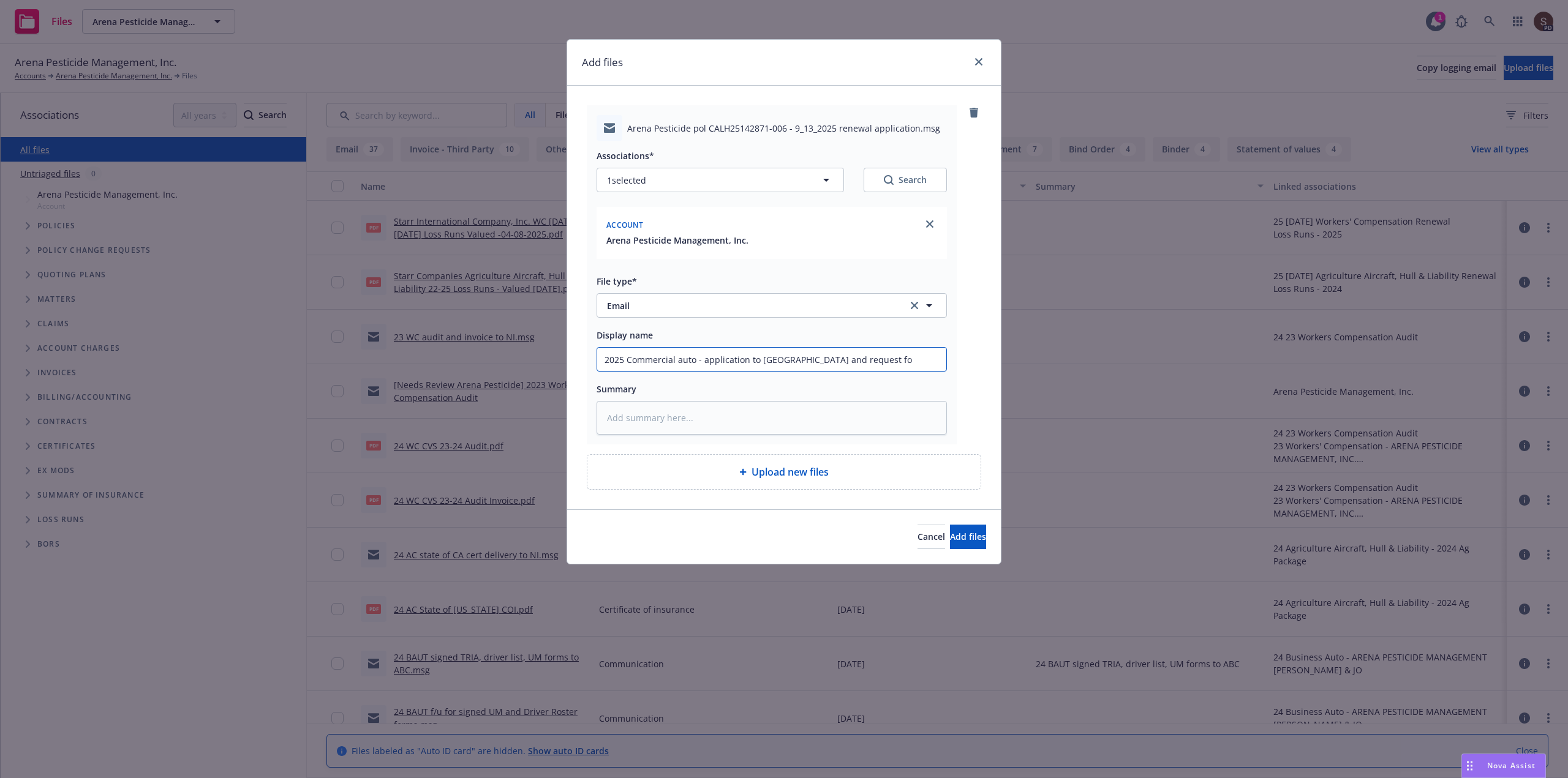
type input "2025 Commercial auto - application to [GEOGRAPHIC_DATA] and request for"
type textarea "x"
type input "2025 Commercial auto - application to [GEOGRAPHIC_DATA] and request for"
type textarea "x"
type input "2025 Commercial auto - application to [GEOGRAPHIC_DATA] and request for r"
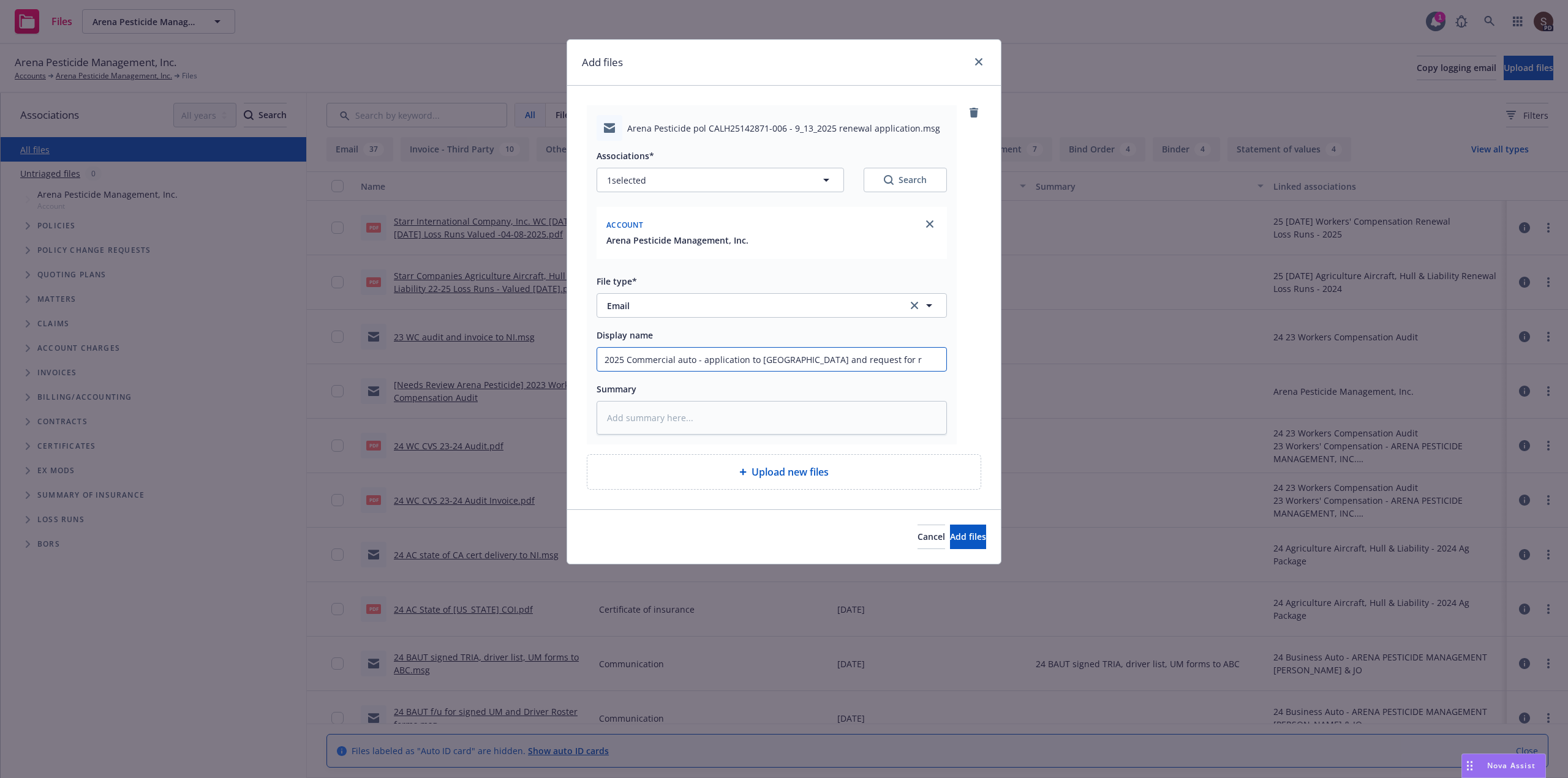
type textarea "x"
type input "2025 Commercial auto - application to [GEOGRAPHIC_DATA] and request for re"
type textarea "x"
type input "2025 Commercial auto - application to [GEOGRAPHIC_DATA] and request for [PERSON…"
type textarea "x"
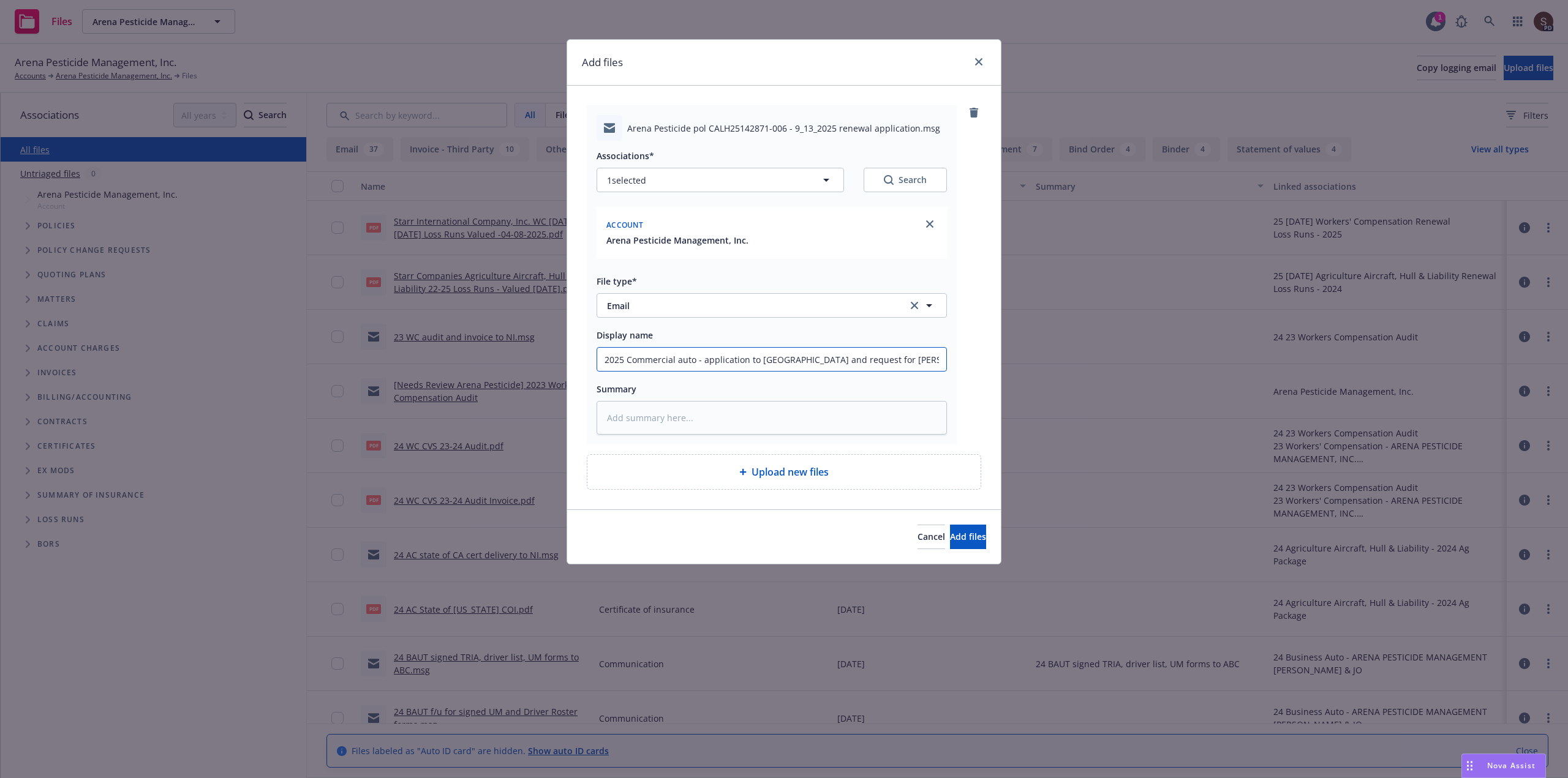
type input "2025 Commercial auto - application to [GEOGRAPHIC_DATA] and request for [PERSON…"
type textarea "x"
type input "2025 Commercial auto - application to [GEOGRAPHIC_DATA] and request for renew"
type textarea "x"
type input "2025 Commercial auto - application to [GEOGRAPHIC_DATA] and request for renewa"
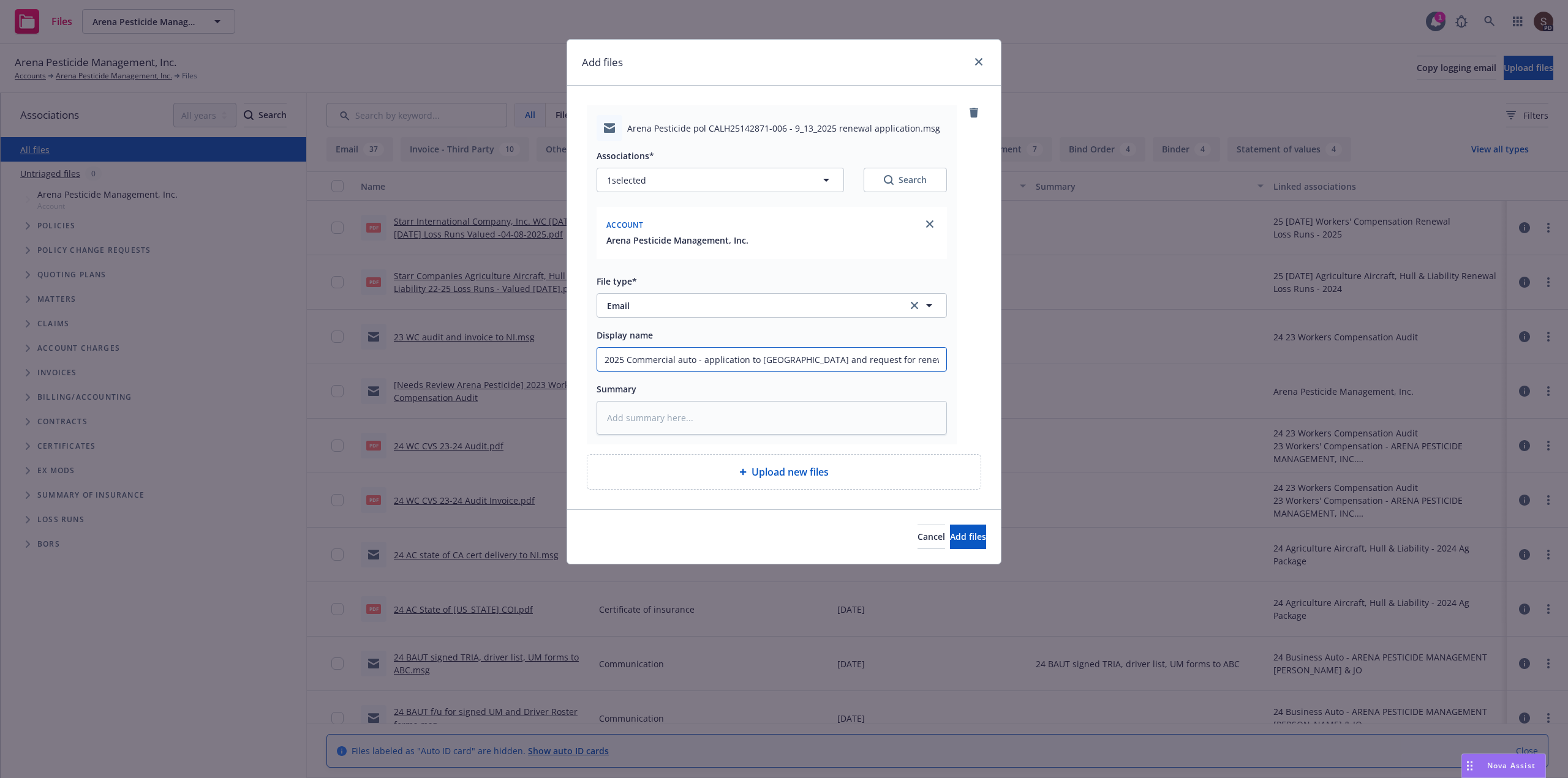
type textarea "x"
type input "2025 Commercial auto - application to [GEOGRAPHIC_DATA] and request for renewal"
type textarea "x"
type input "2025 Commercial auto - application to [GEOGRAPHIC_DATA] and request for renewal"
type textarea "x"
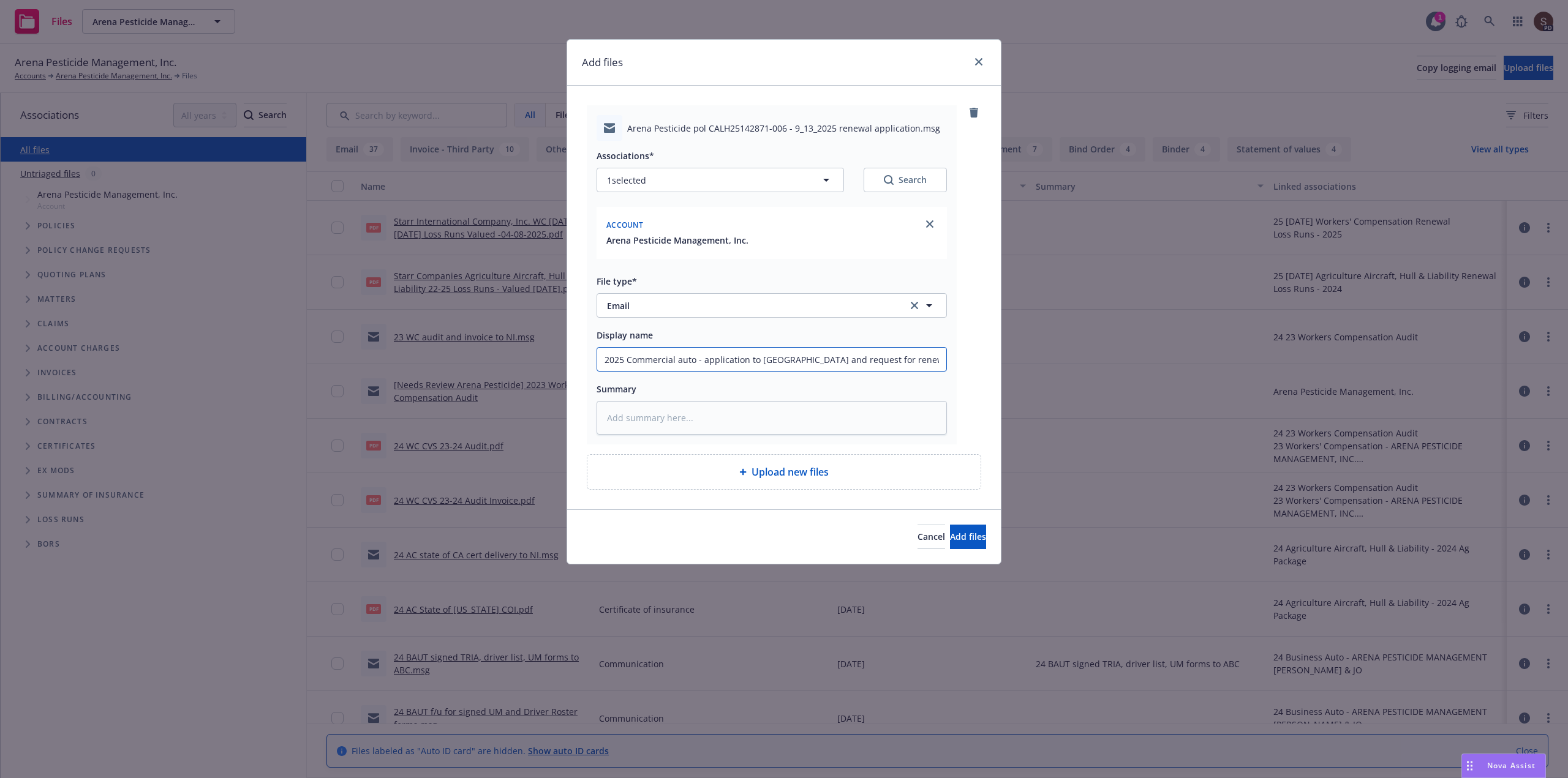
type input "2025 Commercial auto - application to [GEOGRAPHIC_DATA] and request for renewal…"
type textarea "x"
type input "2025 Commercial auto - application to [GEOGRAPHIC_DATA] and request for renewal…"
type textarea "x"
type input "2025 Commercial auto - application to [GEOGRAPHIC_DATA] and request for renewal…"
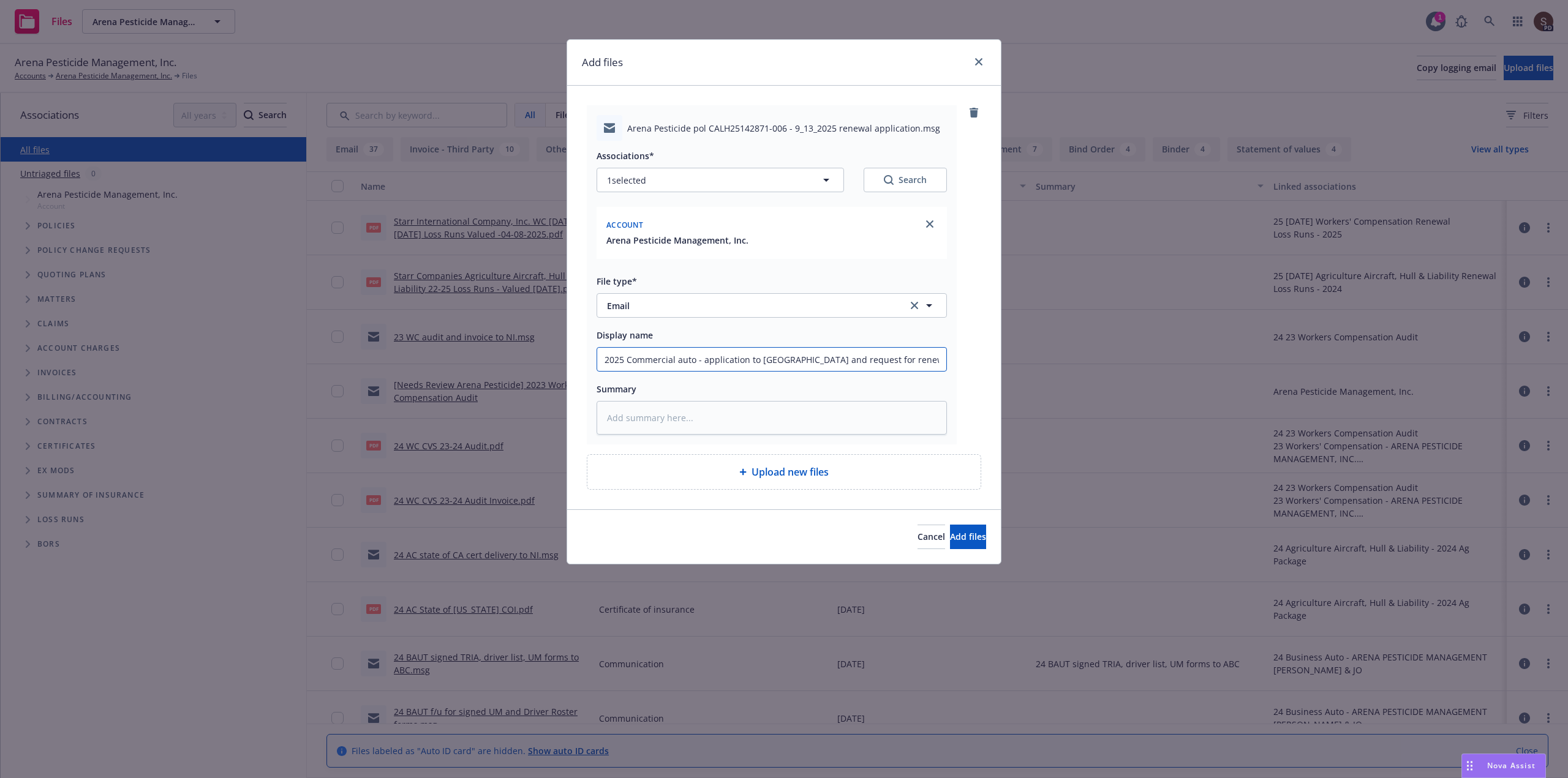
type textarea "x"
type input "2025 Commercial auto - application to [GEOGRAPHIC_DATA] and request for renewal…"
type textarea "x"
type input "2025 Commercial auto - application to [GEOGRAPHIC_DATA] and request for renewal…"
type textarea "x"
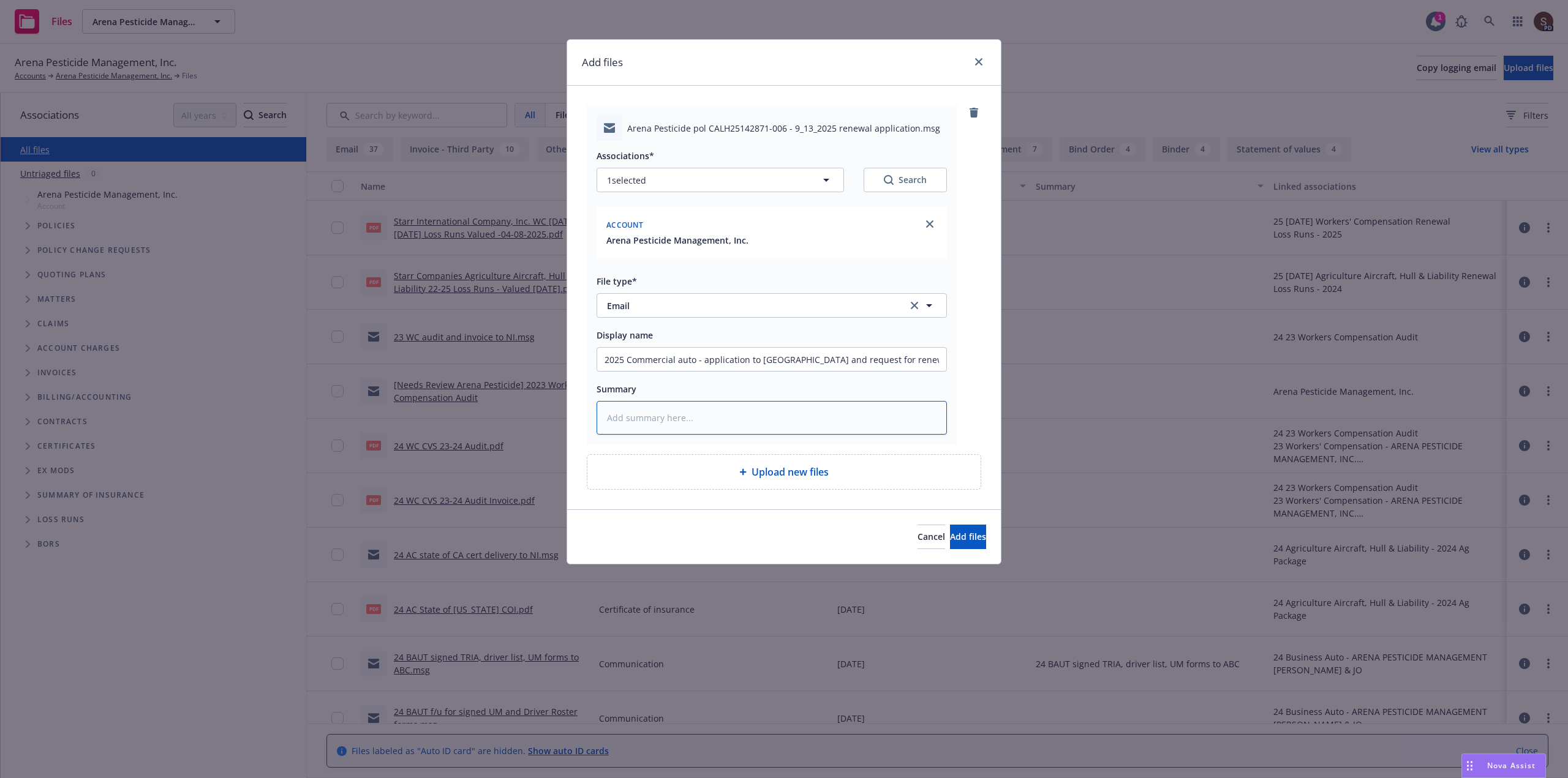
type textarea "2"
type textarea "x"
type textarea "25"
type textarea "x"
type textarea "25"
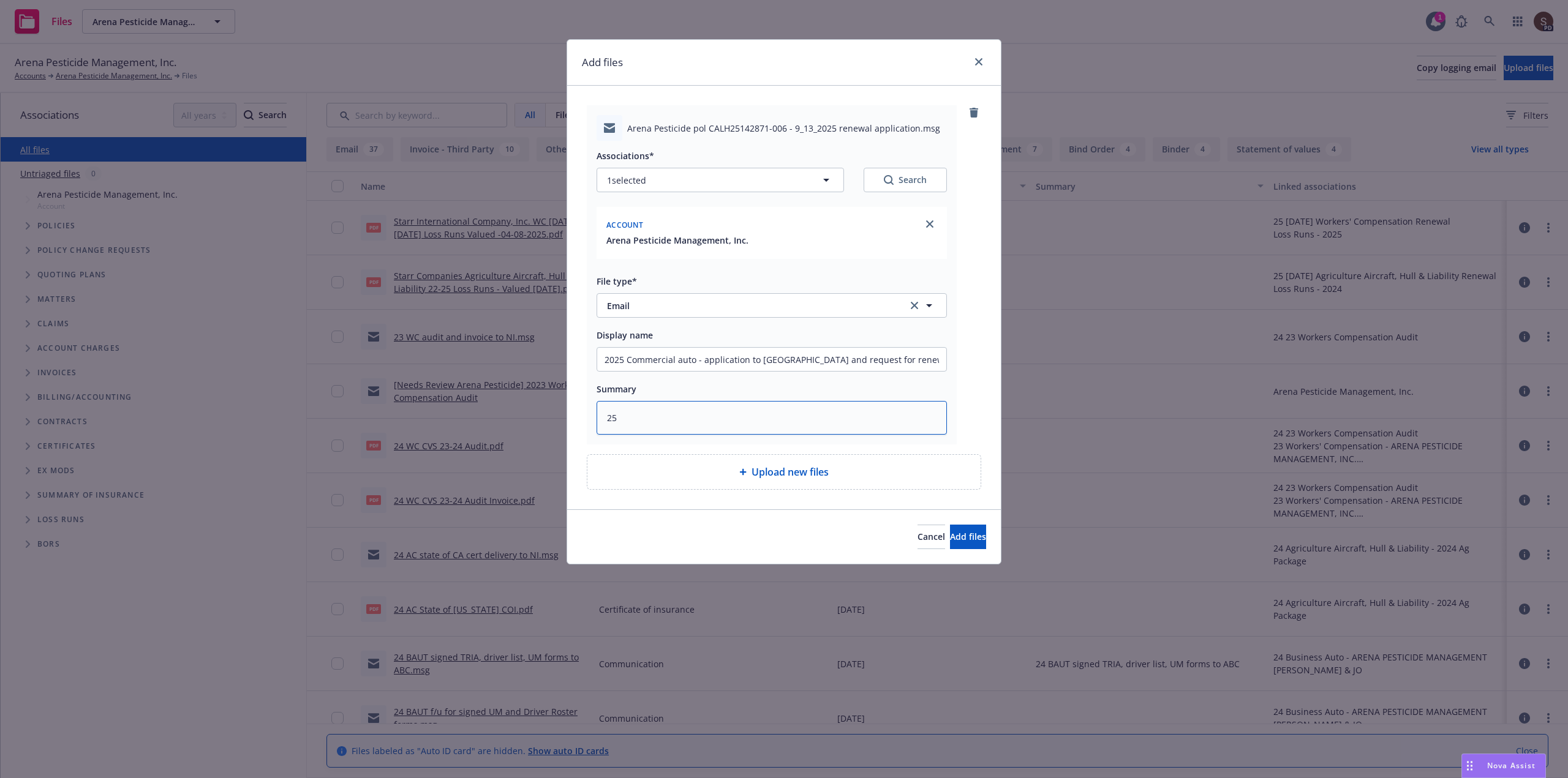
type textarea "x"
type textarea "25 B"
type textarea "x"
type textarea "25 BA"
type textarea "x"
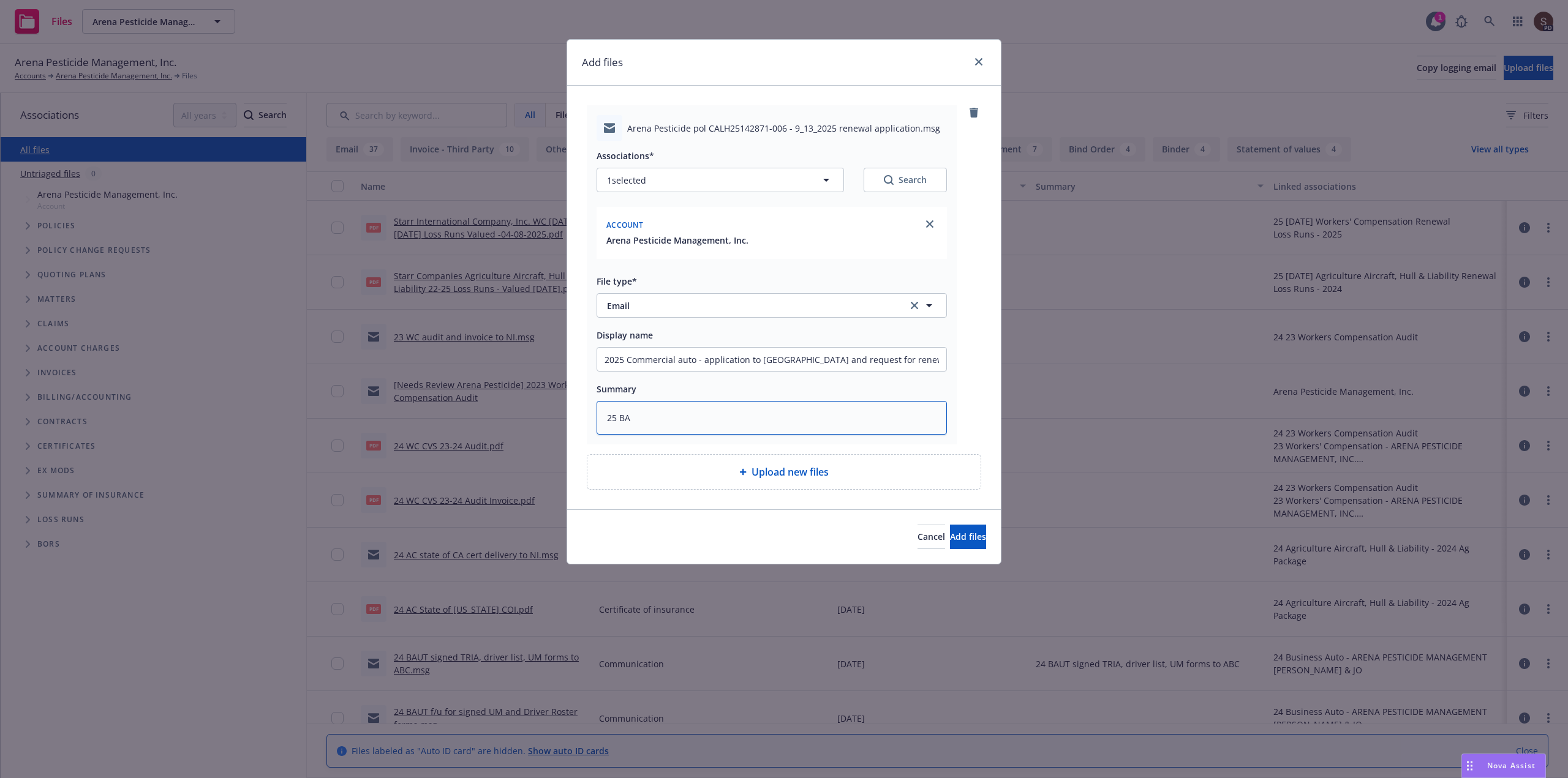
type textarea "25 BAU"
type textarea "x"
type textarea "25 BAUT"
type textarea "x"
type textarea "25 BAUT"
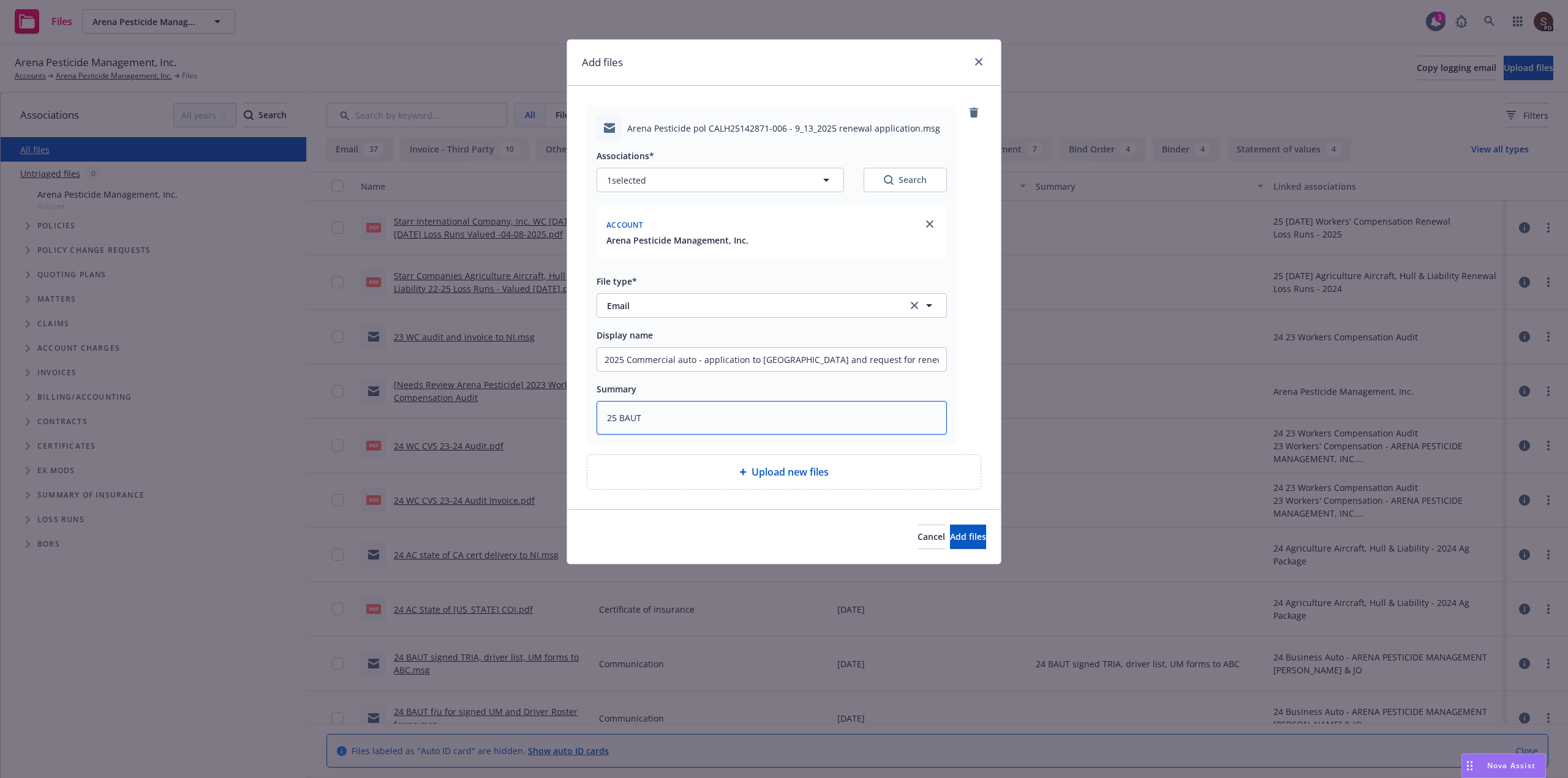
type textarea "x"
type textarea "25 BAUT A"
type textarea "x"
type textarea "25 BAUT AB"
type textarea "x"
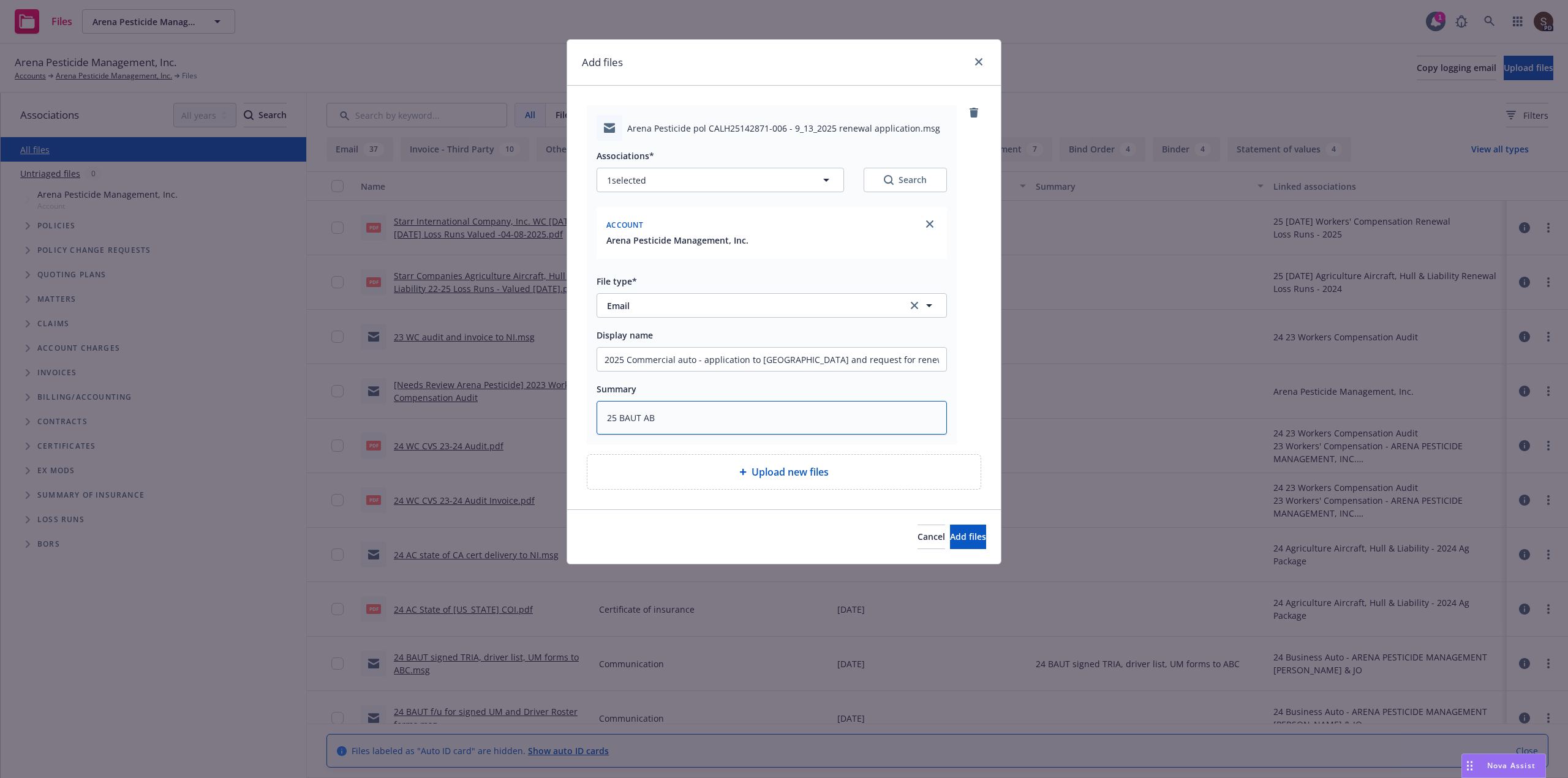
type textarea "25 BAUT ABC"
type textarea "x"
type textarea "25 BAUT ABC"
type textarea "x"
type textarea "25 BAUT ABC -"
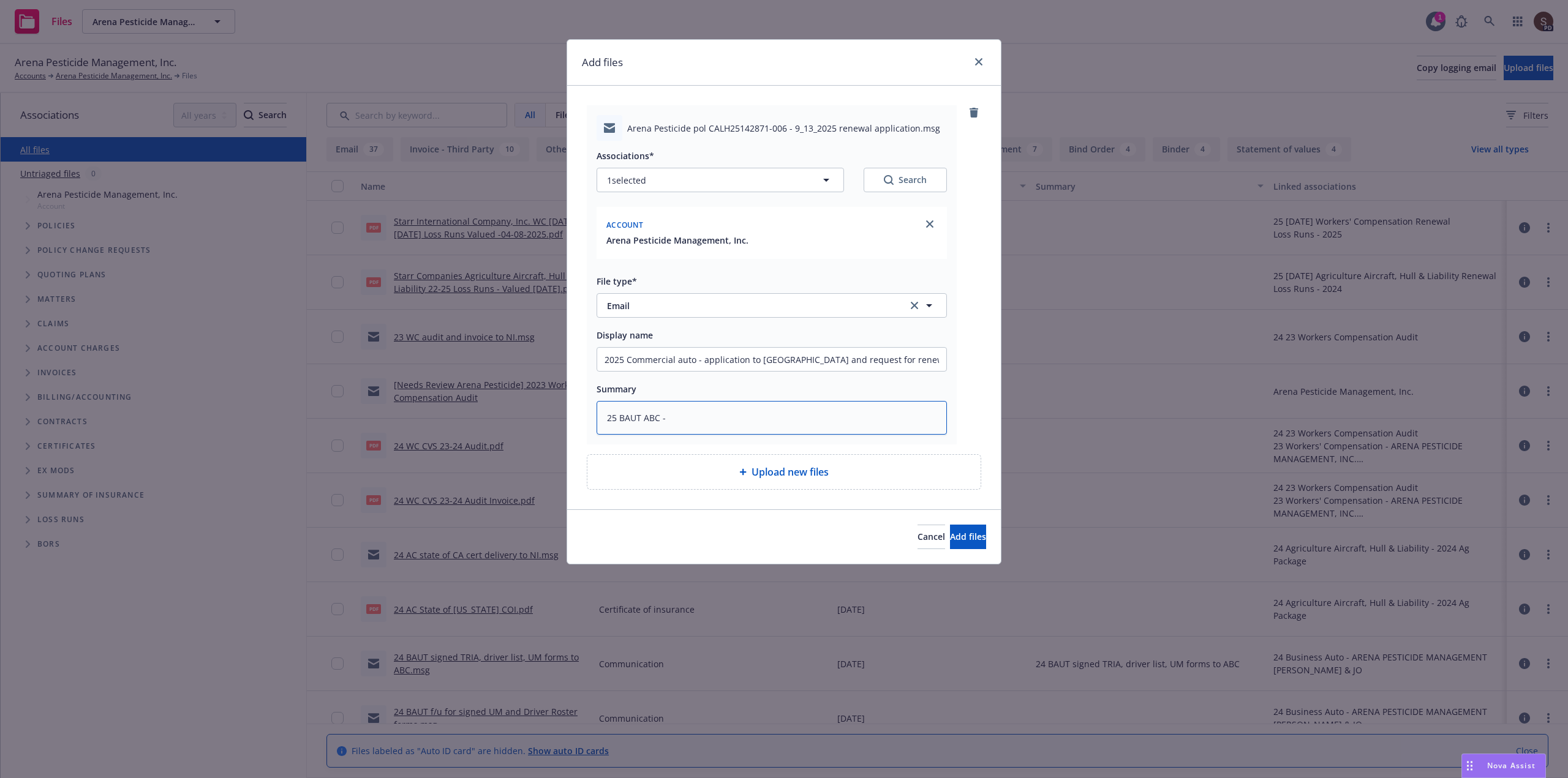
type textarea "x"
type textarea "25 BAUT ABC -"
click at [678, 361] on input "2025 Commercial auto - application to [GEOGRAPHIC_DATA] and request for renewal…" at bounding box center [772, 359] width 349 height 23
type textarea "x"
type input "2025 Commercial uto - application to [GEOGRAPHIC_DATA] and request for renewal …"
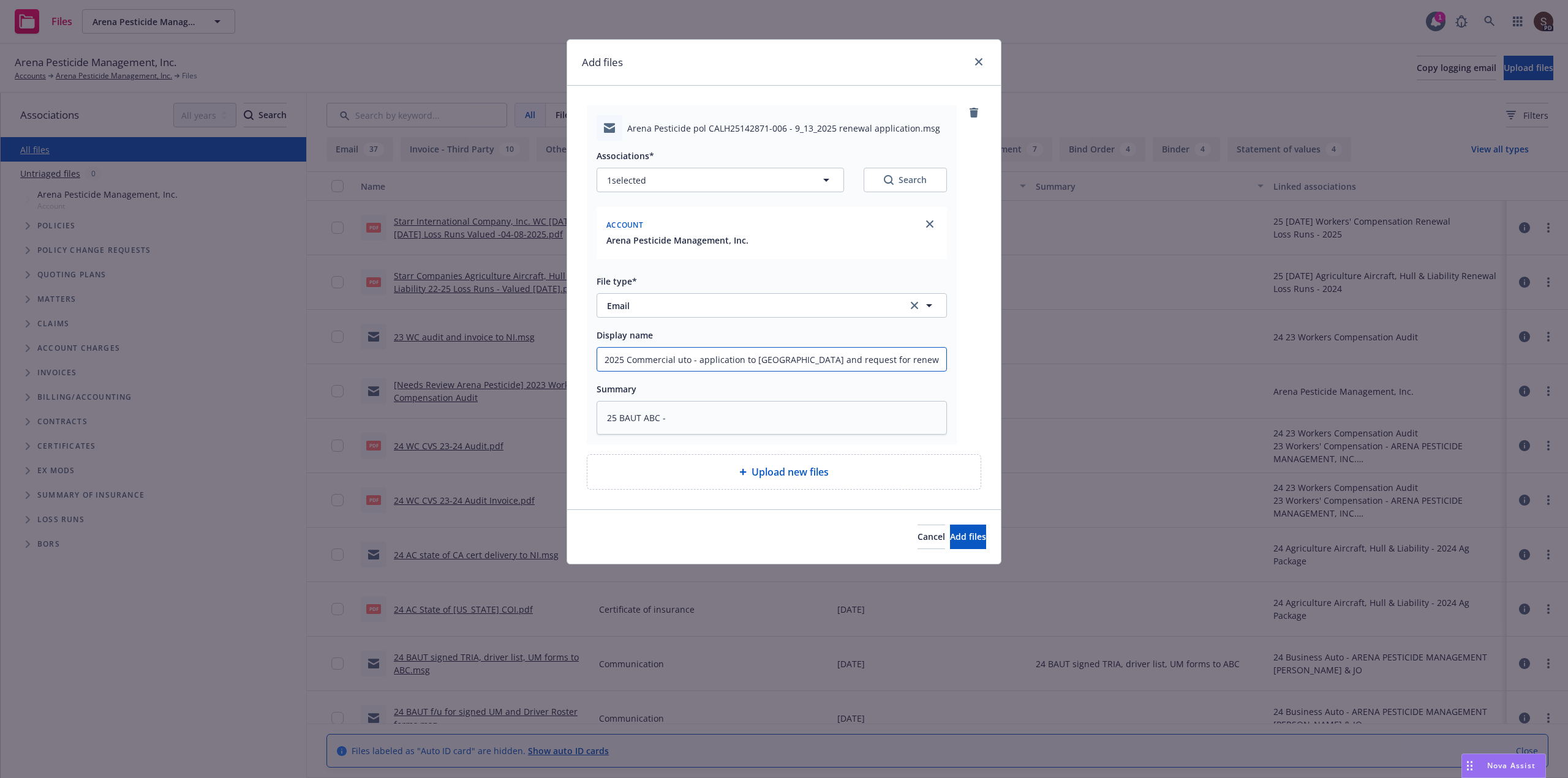
type textarea "x"
drag, startPoint x: 703, startPoint y: 359, endPoint x: 946, endPoint y: 339, distance: 243.8
click at [946, 339] on div "Display name 2025 Commercial Auto - application to [GEOGRAPHIC_DATA] and reques…" at bounding box center [772, 349] width 350 height 44
type input "2025 Commercial Auto - application to [GEOGRAPHIC_DATA] and request for renewal…"
click at [714, 416] on textarea "25 BAUT ABC -" at bounding box center [772, 418] width 350 height 34
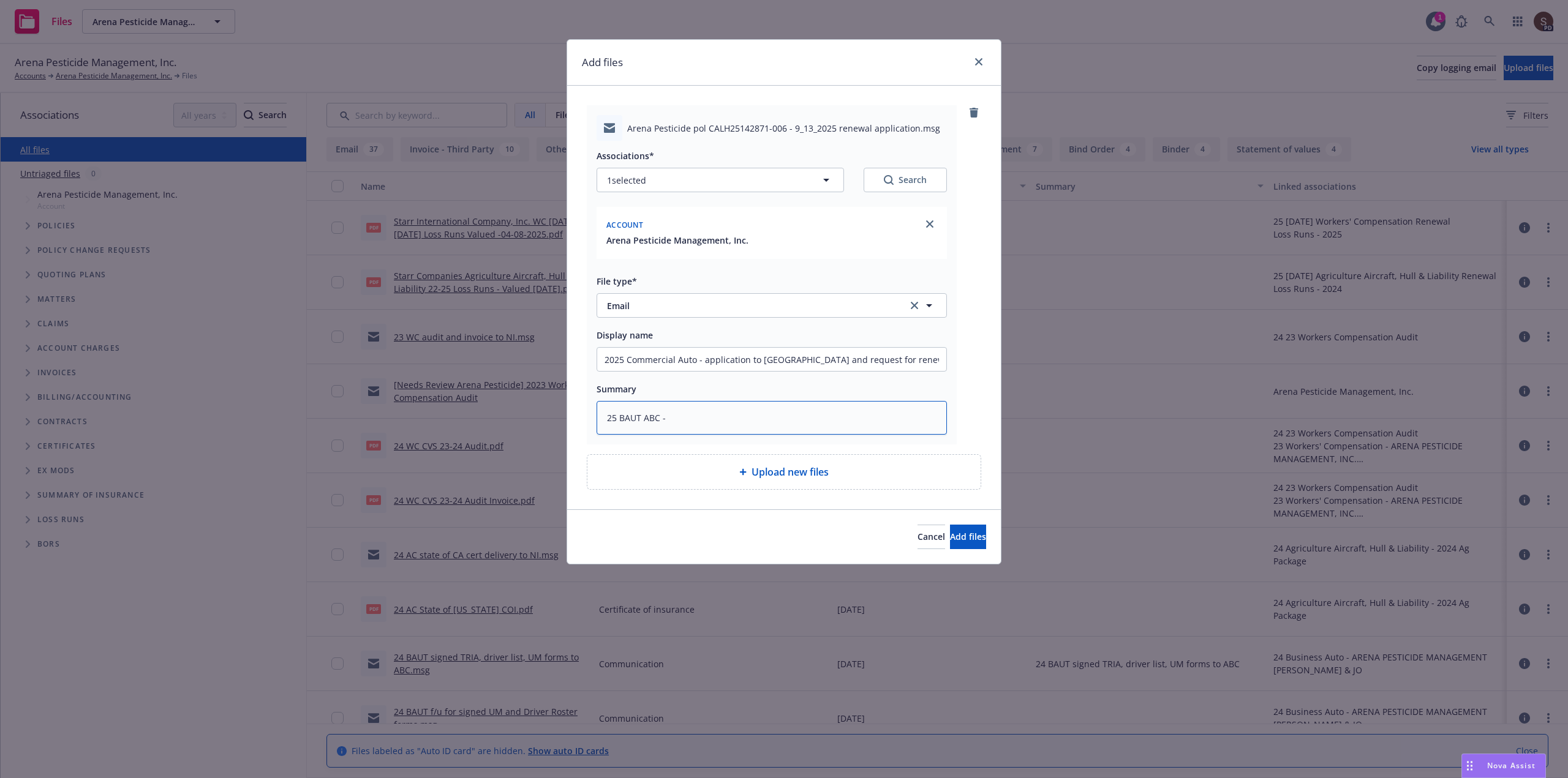
paste textarea "application to [GEOGRAPHIC_DATA] and request for renewal quote"
type textarea "x"
type textarea "25 BAUT ABC - application to UW and request for renewal quote"
click at [950, 531] on span "Add files" at bounding box center [968, 537] width 36 height 12
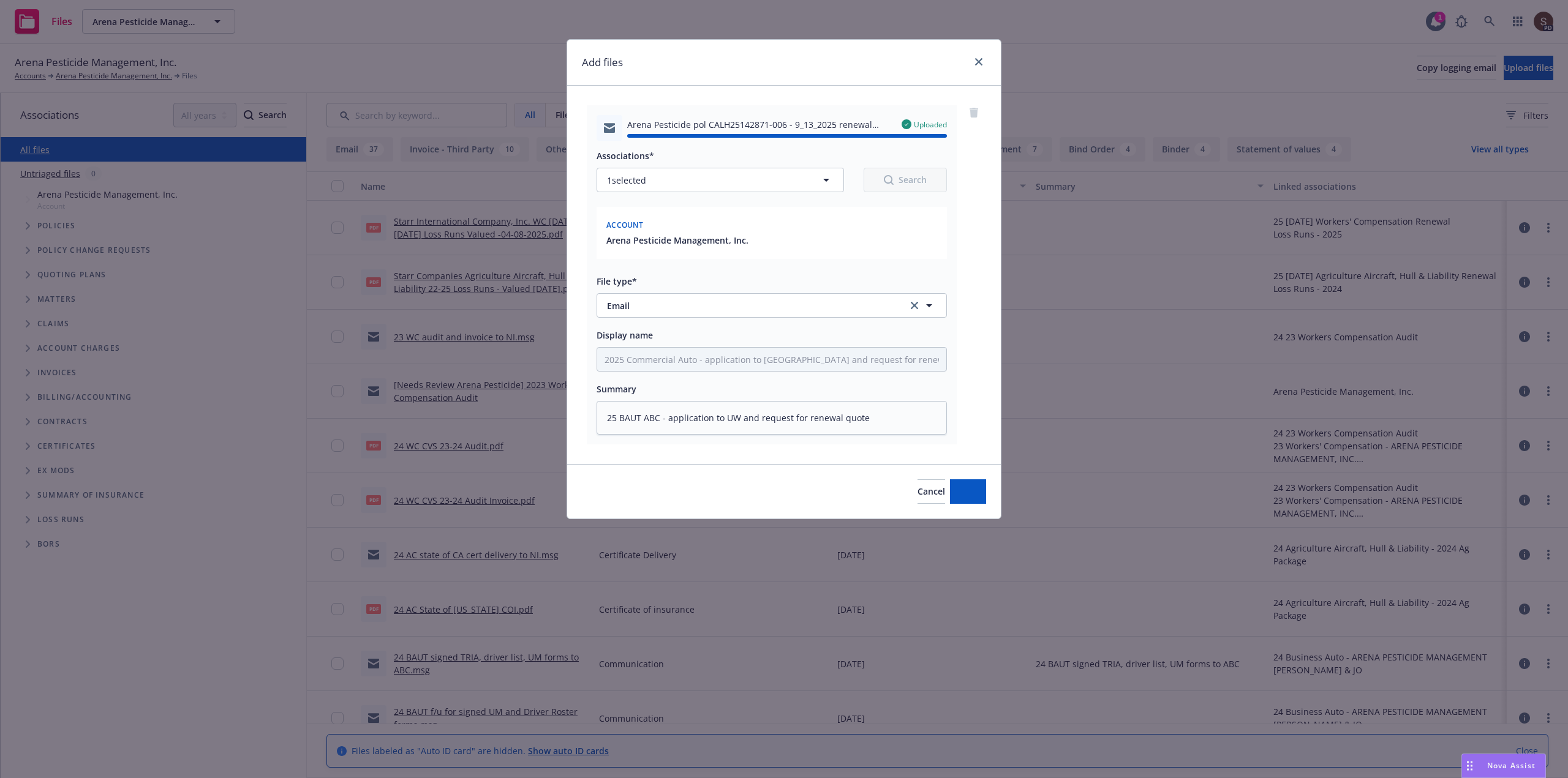
type textarea "x"
